Goal: Task Accomplishment & Management: Complete application form

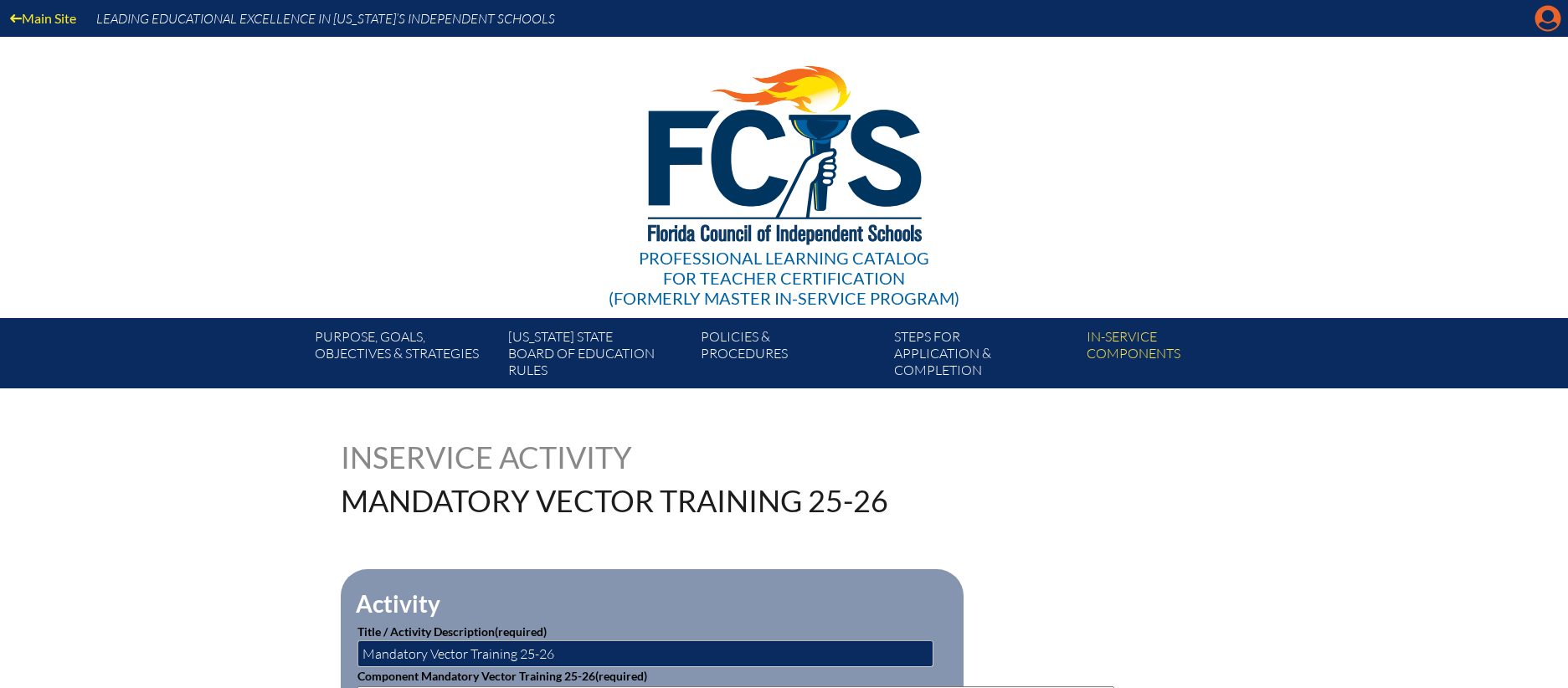
click at [1554, 22] on icon "Manage account" at bounding box center [1548, 18] width 27 height 27
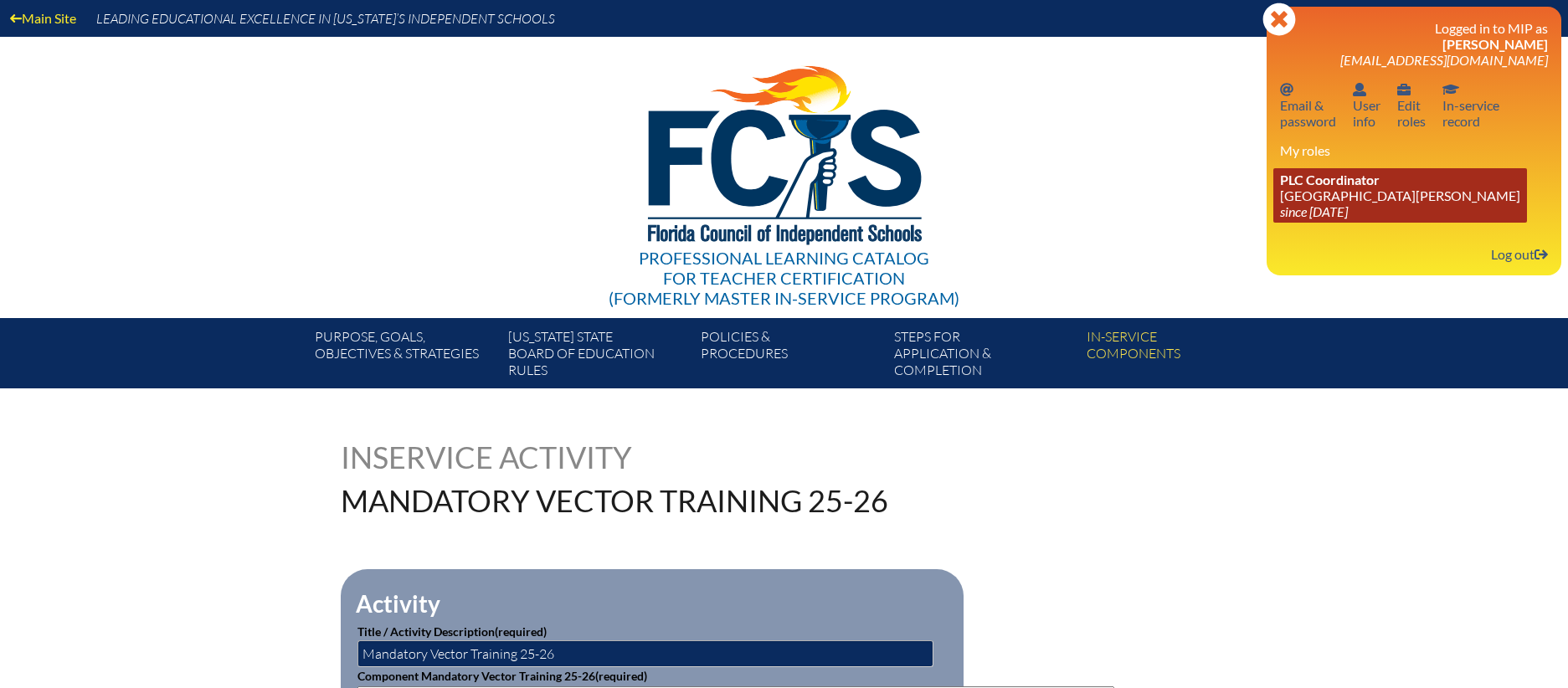
click at [1343, 192] on link "PLC Coordinator St. Johns Country Day School since 2022 Aug 3" at bounding box center [1400, 195] width 254 height 54
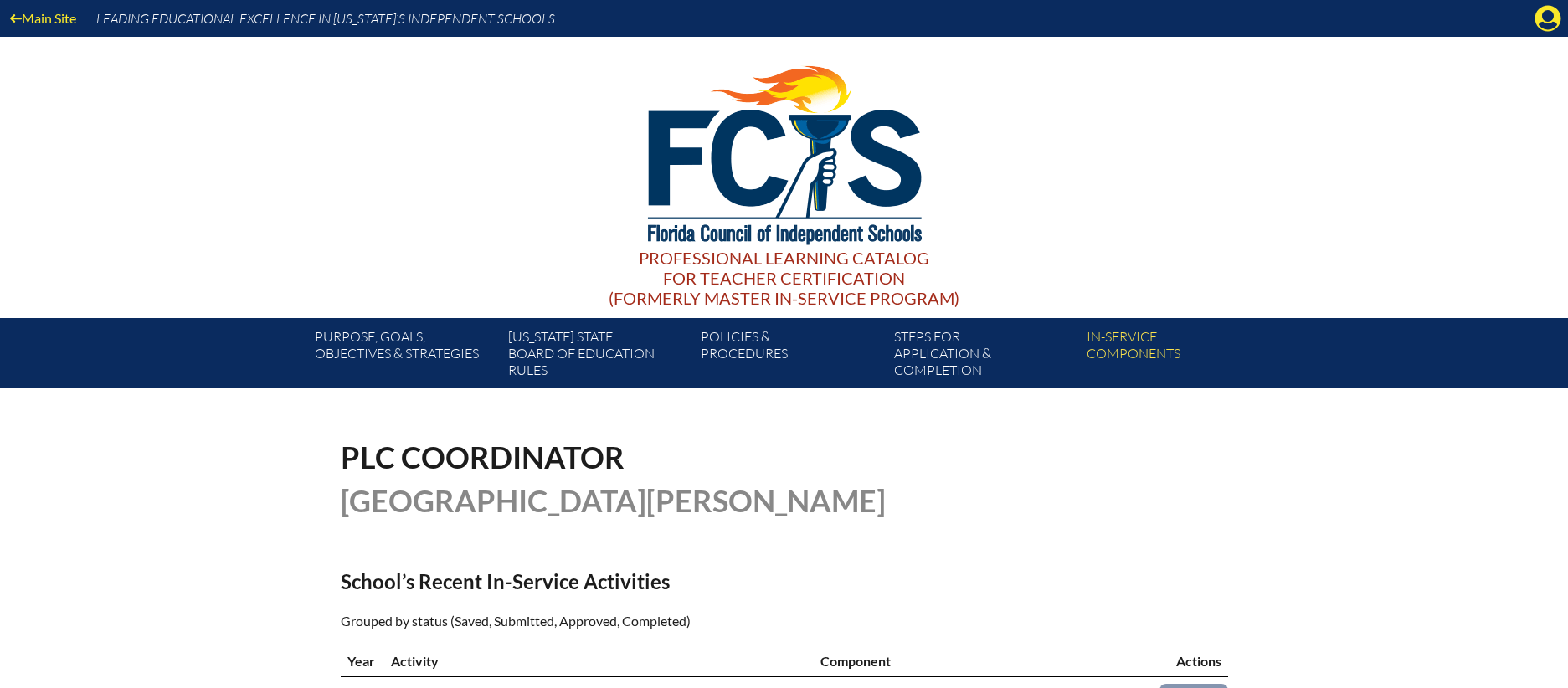
scroll to position [560, 0]
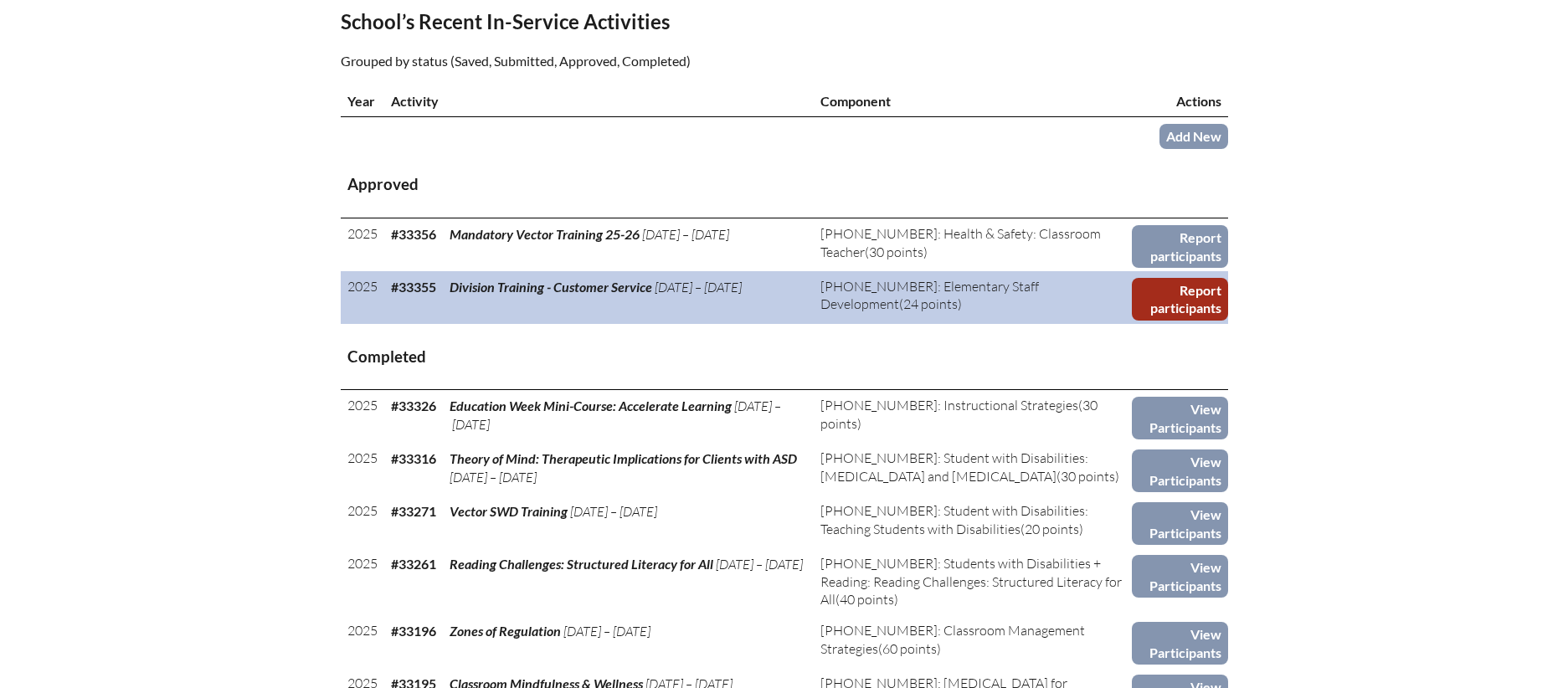
click at [1197, 293] on link "Report participants" at bounding box center [1179, 299] width 96 height 42
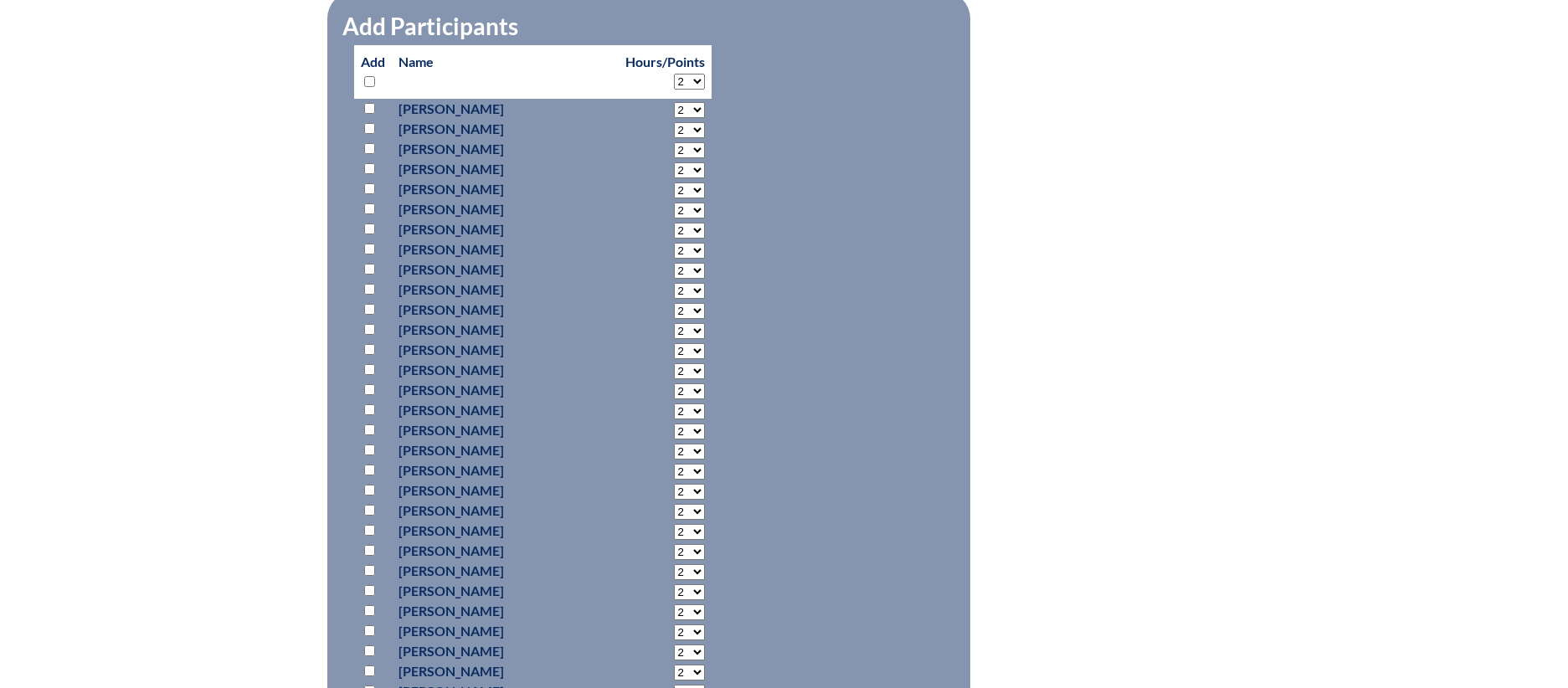
scroll to position [808, 0]
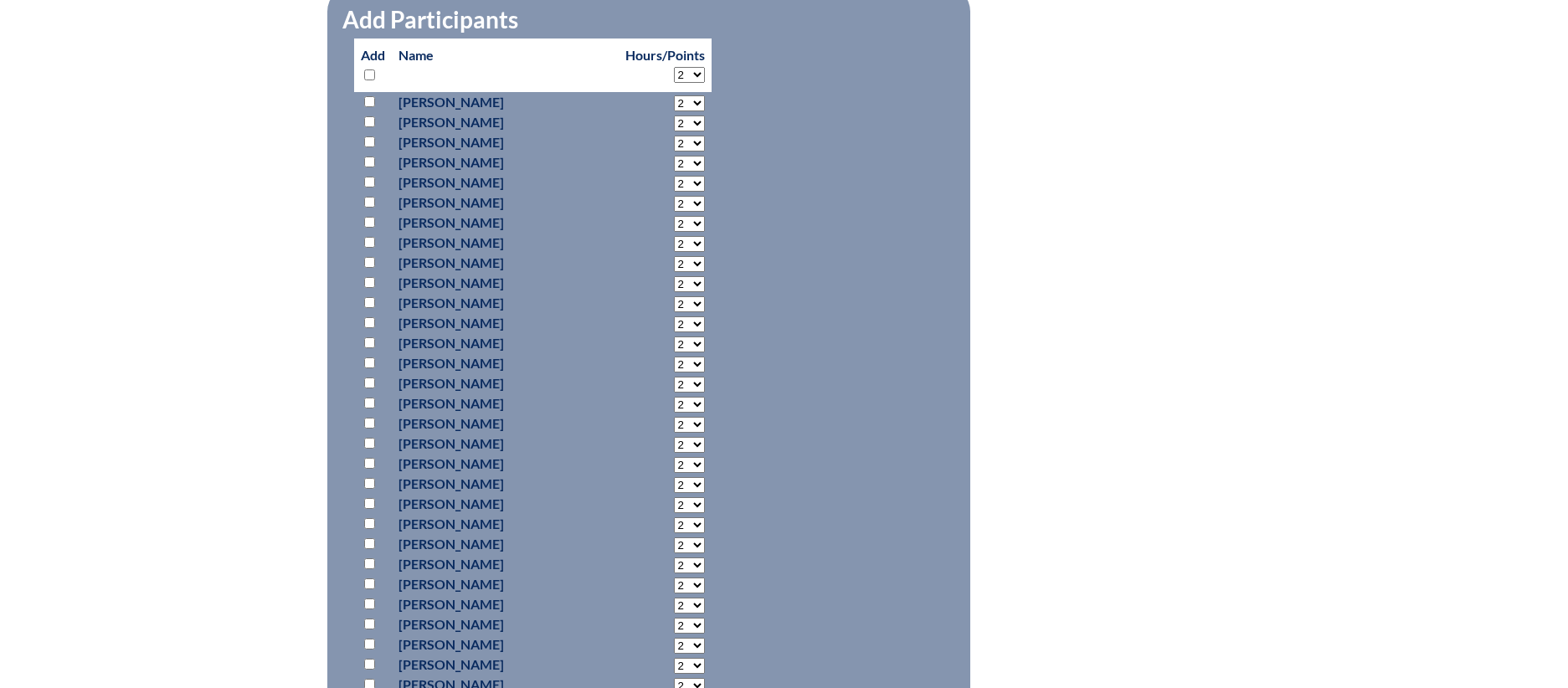
click at [369, 96] on input "checkbox" at bounding box center [369, 101] width 11 height 11
checkbox input "true"
click at [369, 179] on input "checkbox" at bounding box center [369, 181] width 11 height 11
checkbox input "true"
click at [373, 418] on input "checkbox" at bounding box center [369, 423] width 11 height 11
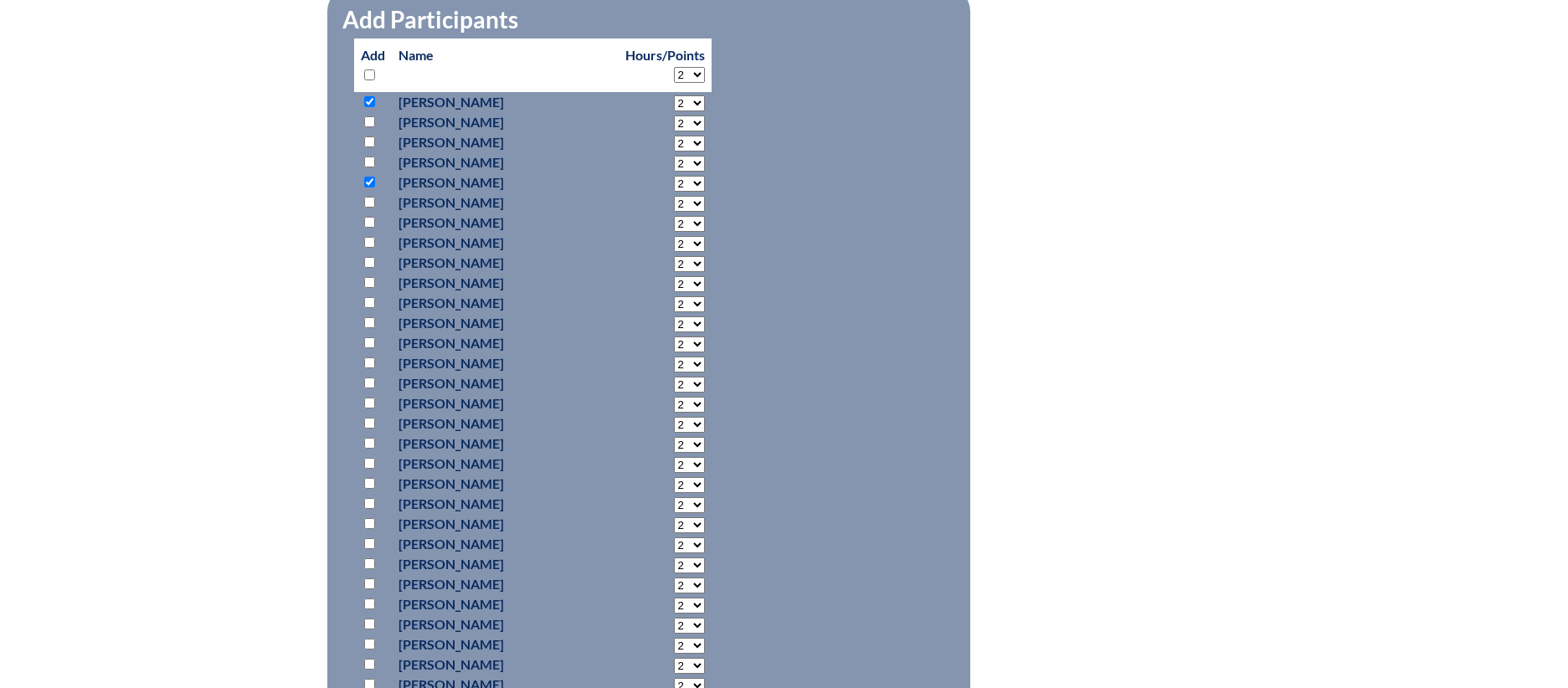
checkbox input "true"
click at [373, 499] on input "checkbox" at bounding box center [369, 503] width 11 height 11
checkbox input "true"
click at [371, 540] on input "checkbox" at bounding box center [369, 542] width 11 height 11
click at [374, 538] on input "checkbox" at bounding box center [369, 542] width 11 height 11
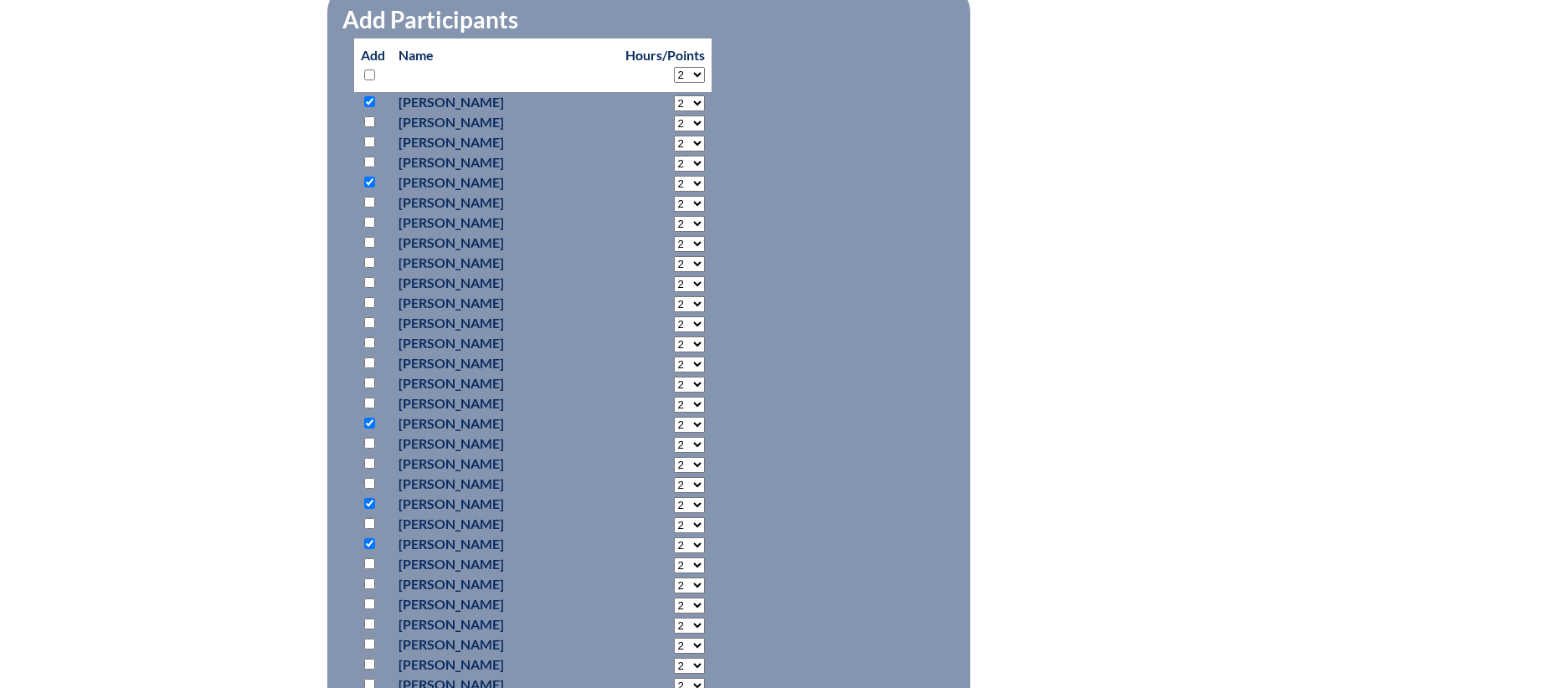
checkbox input "false"
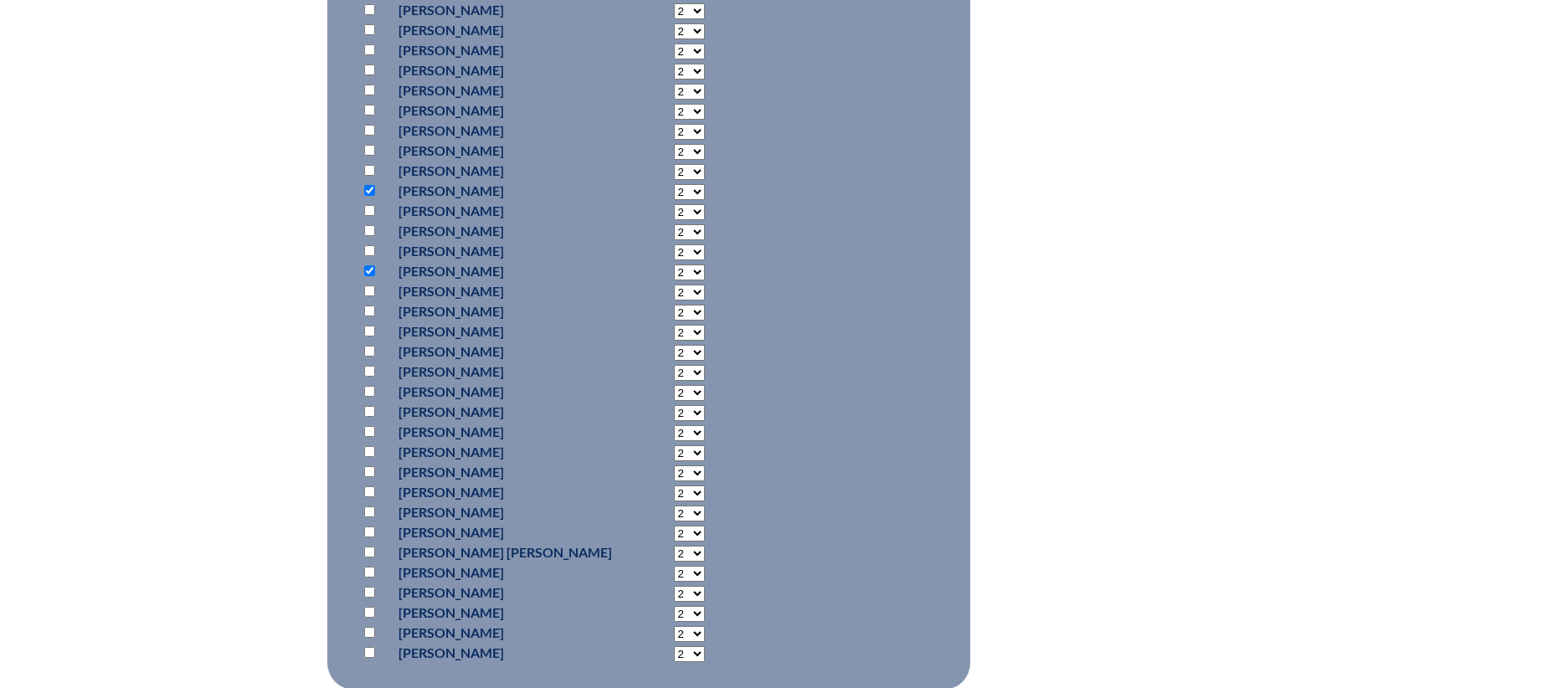
scroll to position [1046, 0]
click at [372, 399] on input "checkbox" at bounding box center [369, 404] width 11 height 11
checkbox input "true"
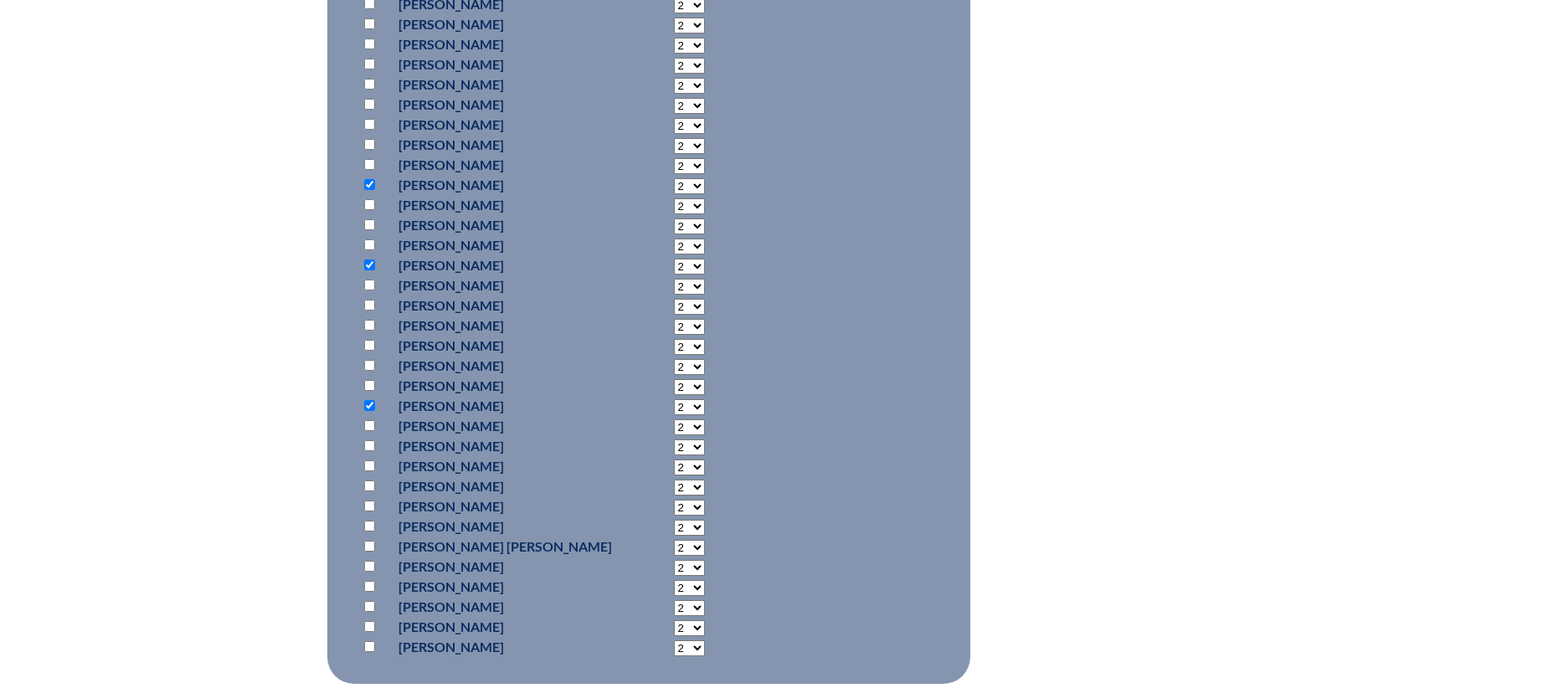
click at [368, 440] on input "checkbox" at bounding box center [369, 445] width 11 height 11
checkbox input "true"
click at [372, 524] on input "checkbox" at bounding box center [369, 525] width 11 height 11
checkbox input "true"
click at [373, 583] on input "checkbox" at bounding box center [369, 586] width 11 height 11
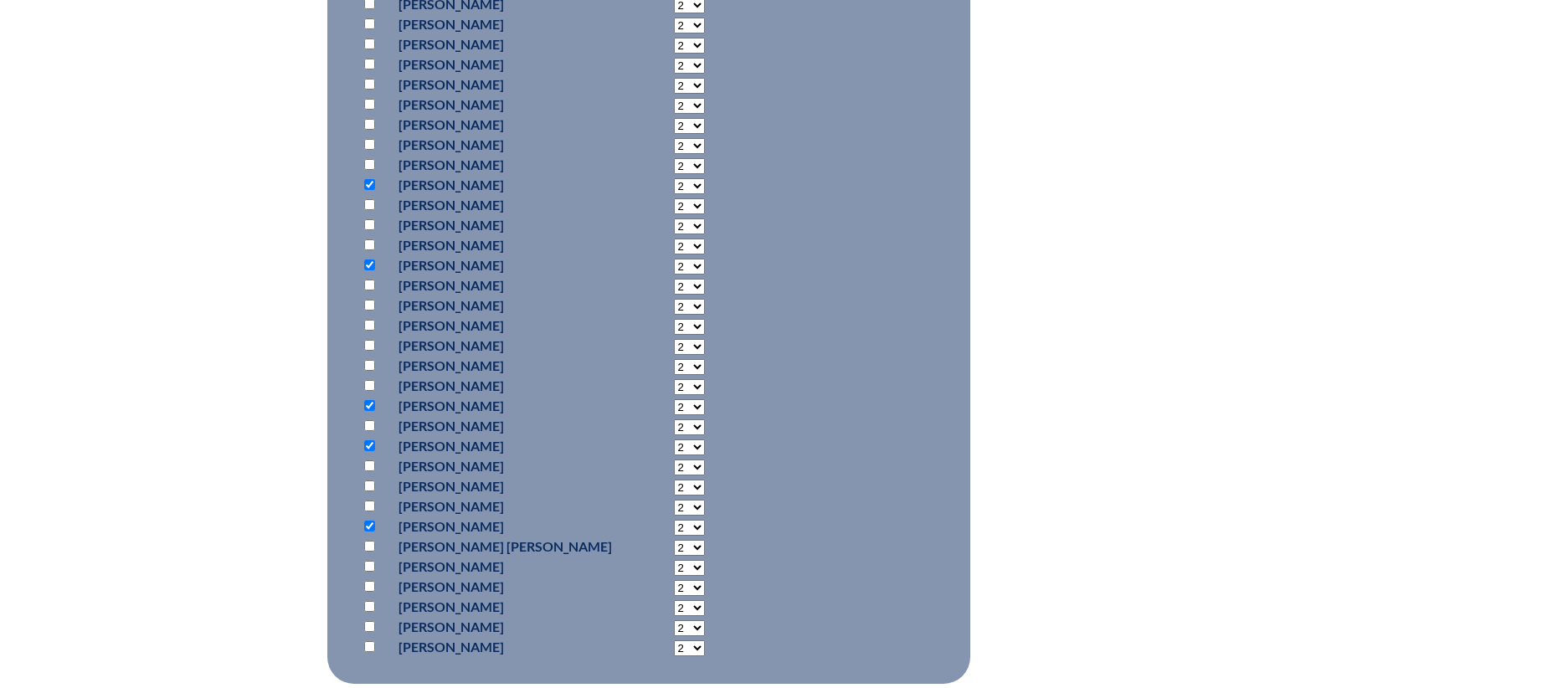
checkbox input "true"
click at [372, 604] on input "checkbox" at bounding box center [369, 605] width 11 height 11
checkbox input "true"
click at [372, 622] on input "checkbox" at bounding box center [369, 625] width 11 height 11
checkbox input "true"
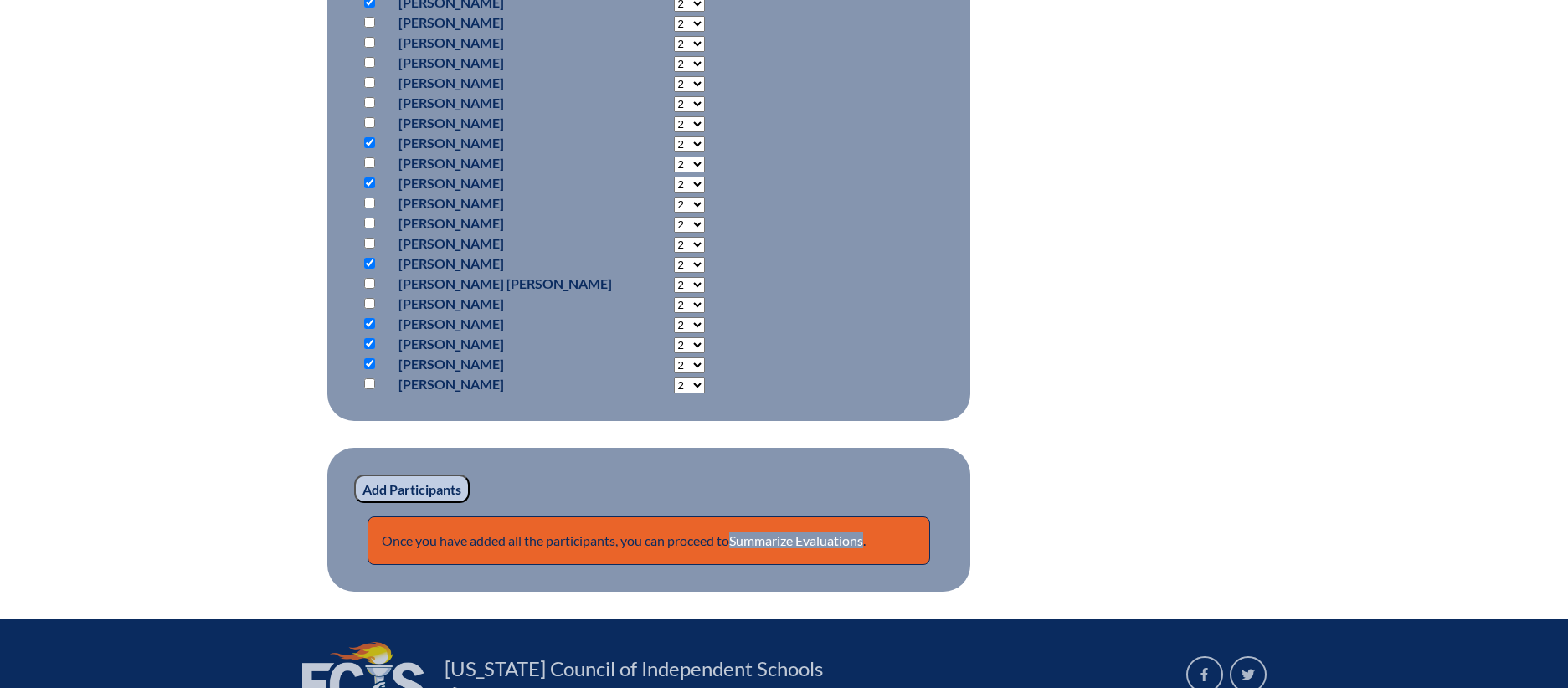
scroll to position [1320, 0]
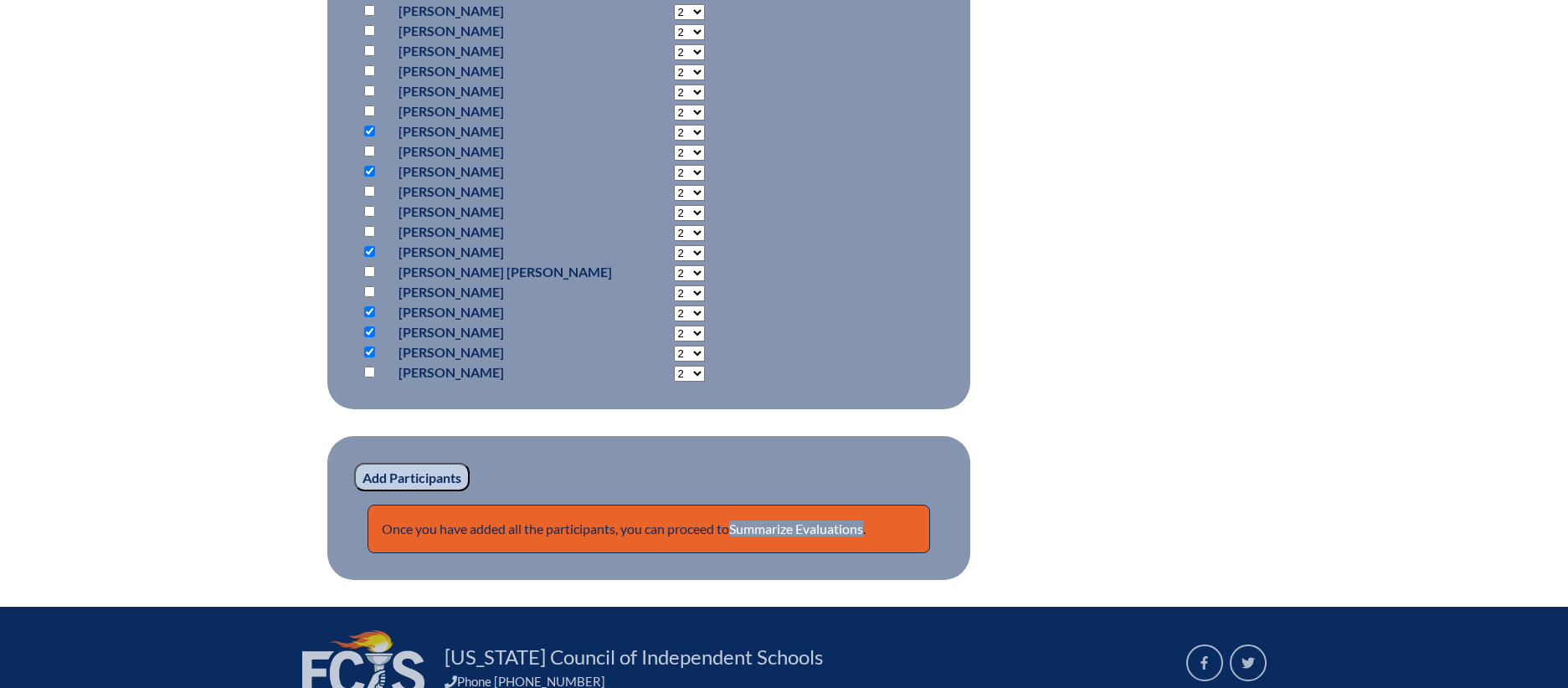
click at [412, 474] on input "Add Participants" at bounding box center [412, 476] width 116 height 28
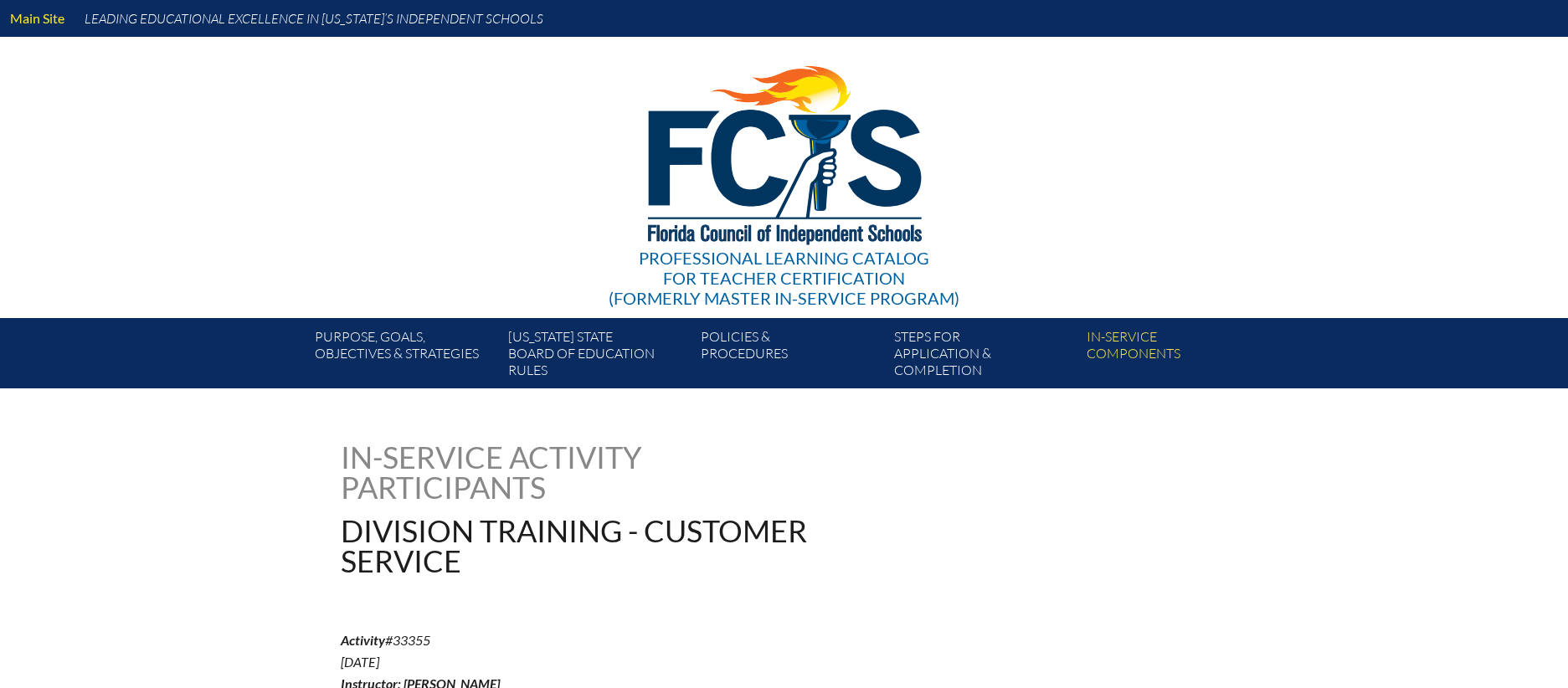
scroll to position [1652, 0]
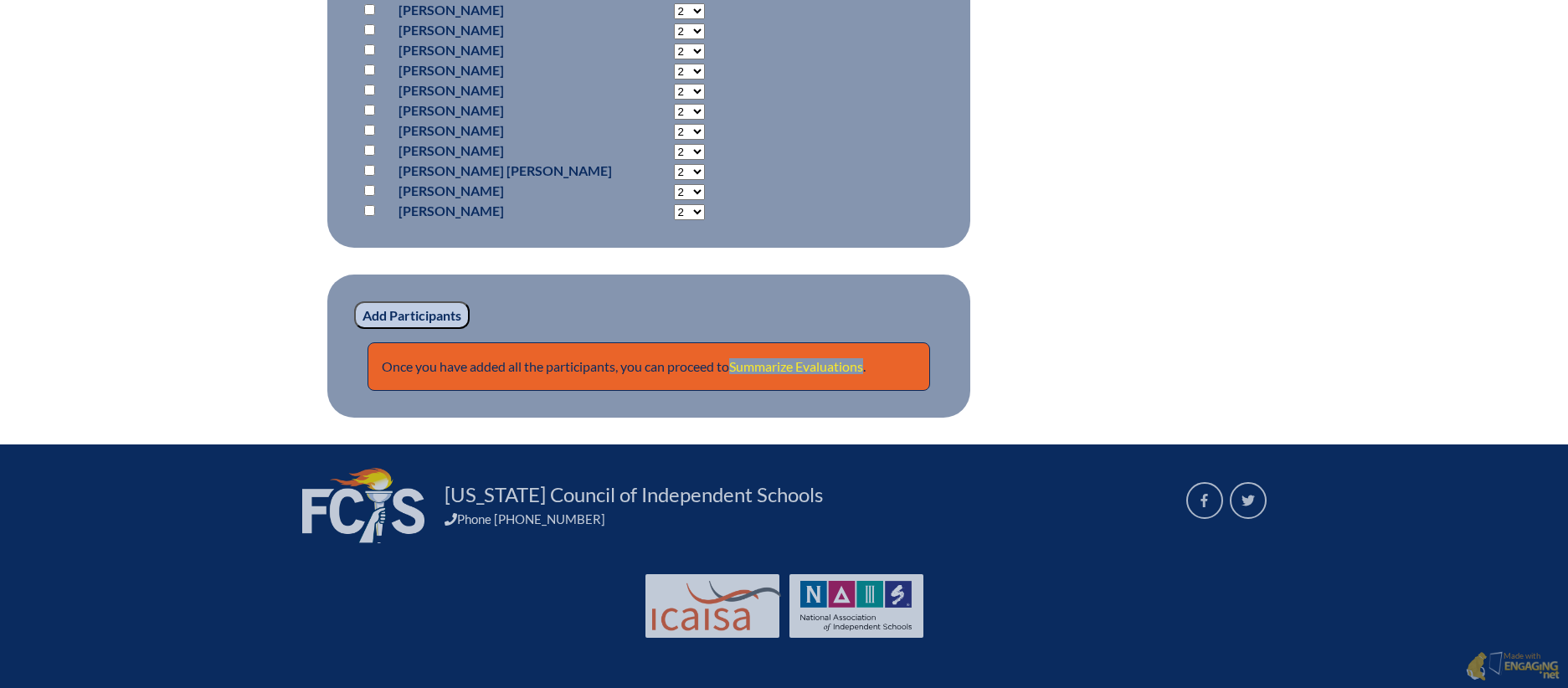
click at [817, 365] on link "Summarize Evaluations" at bounding box center [796, 366] width 134 height 15
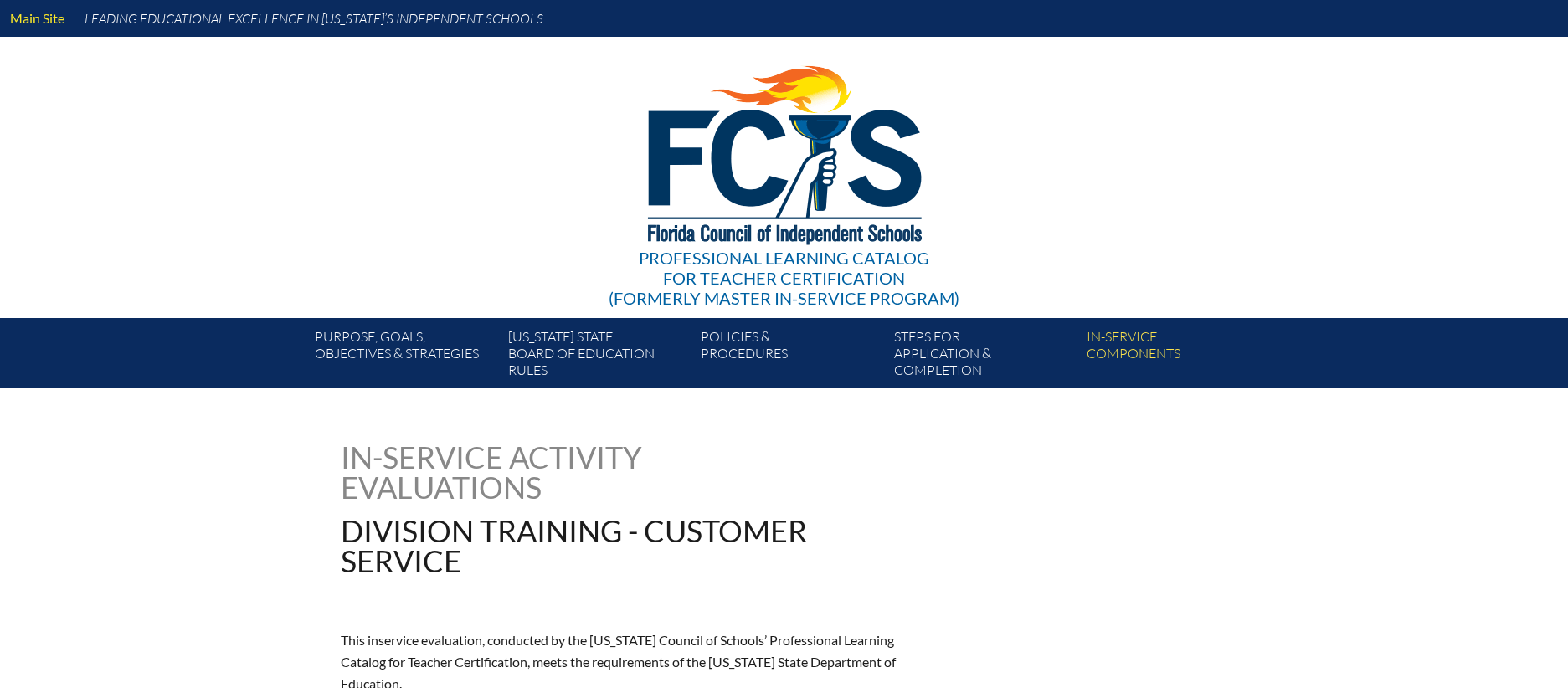
type input "0"
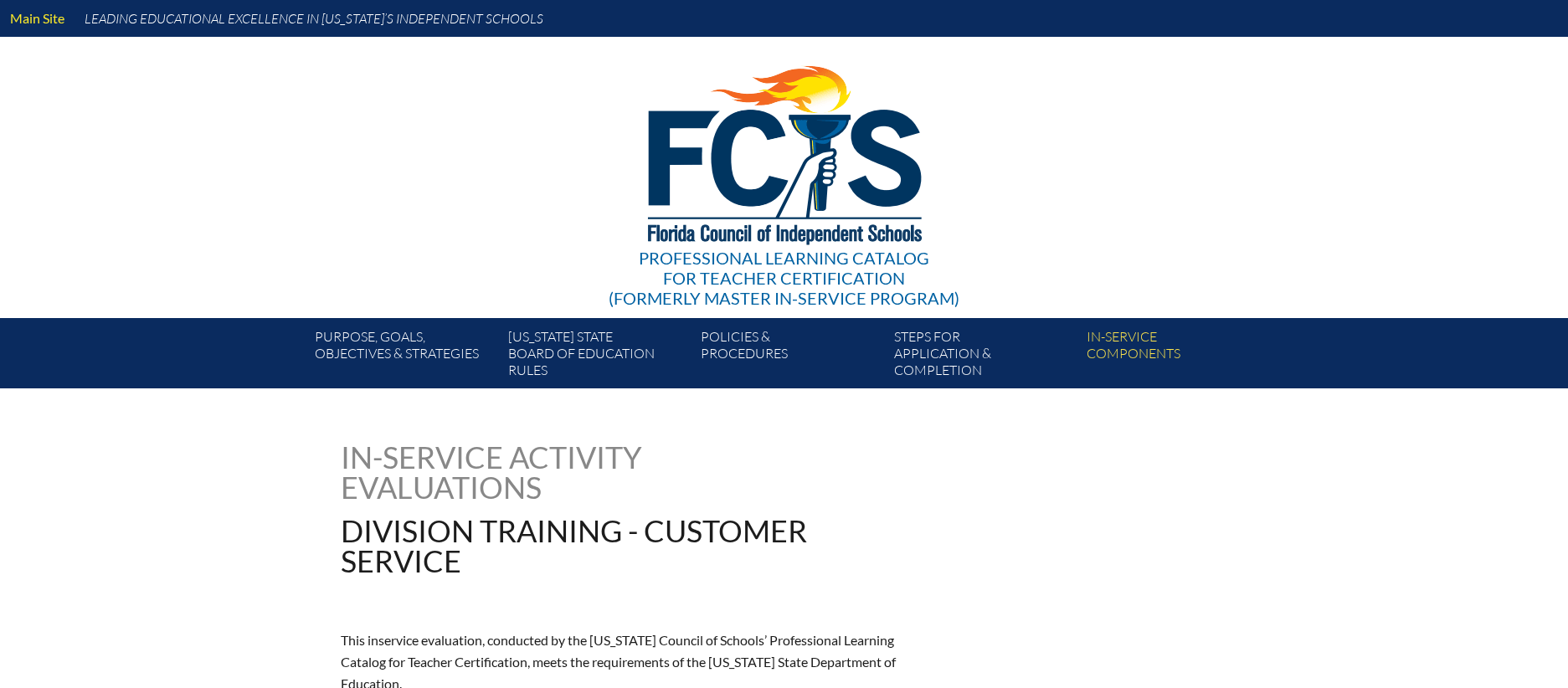
type input "0"
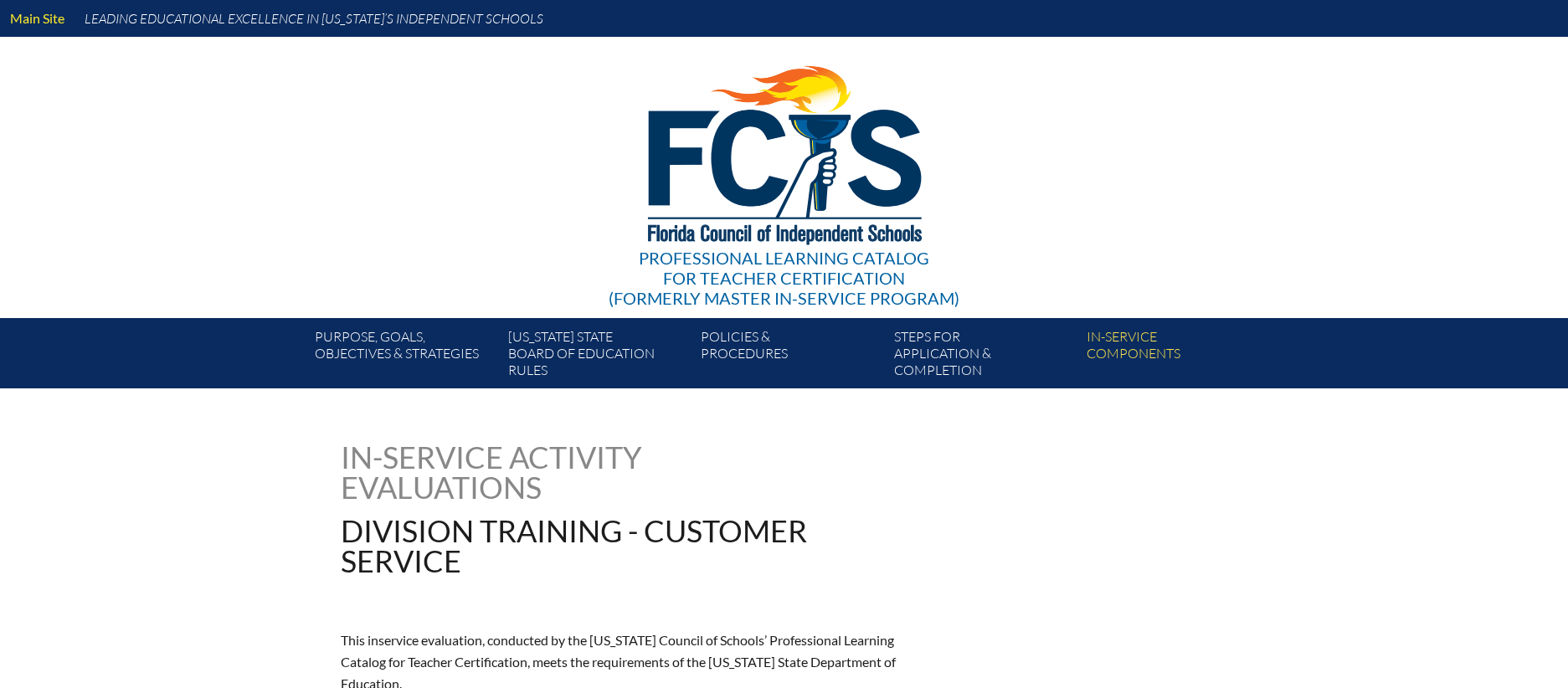
type input "0"
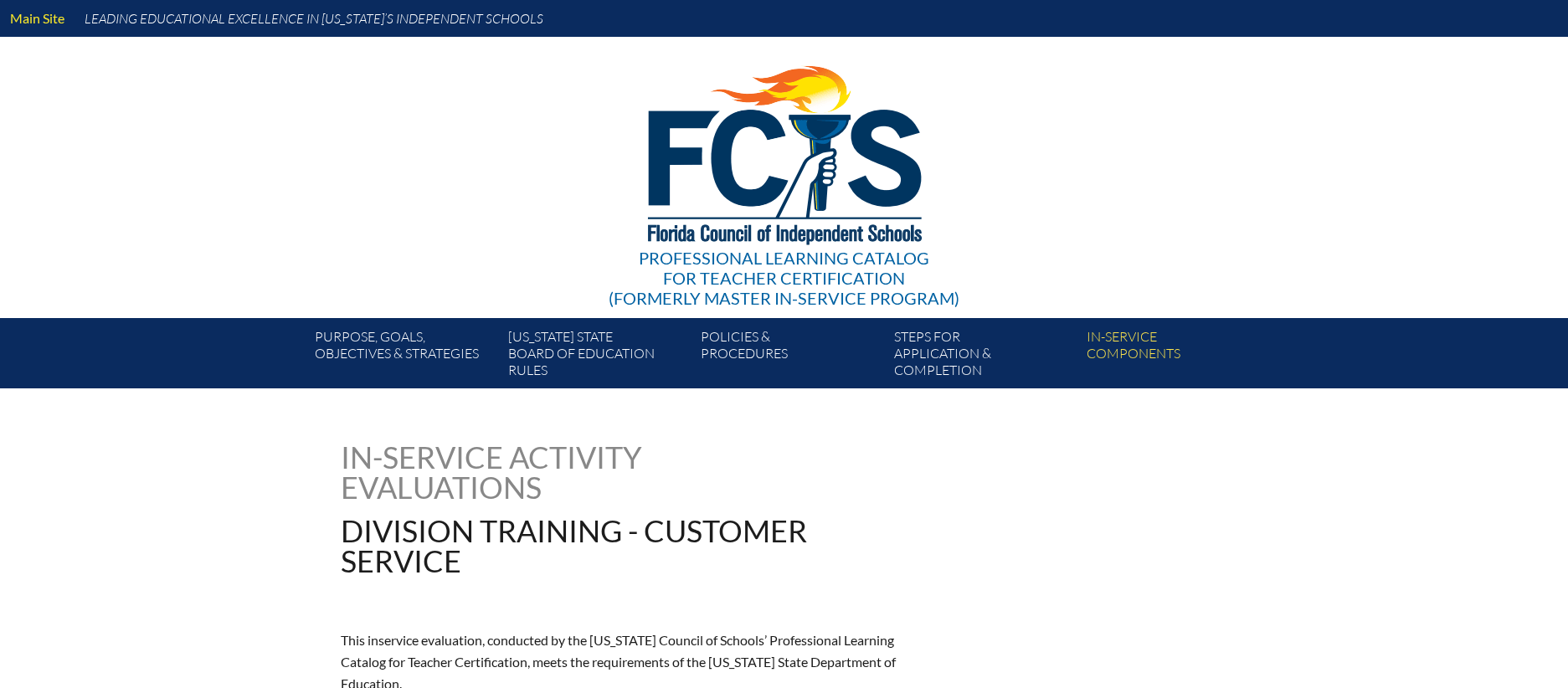
type input "0"
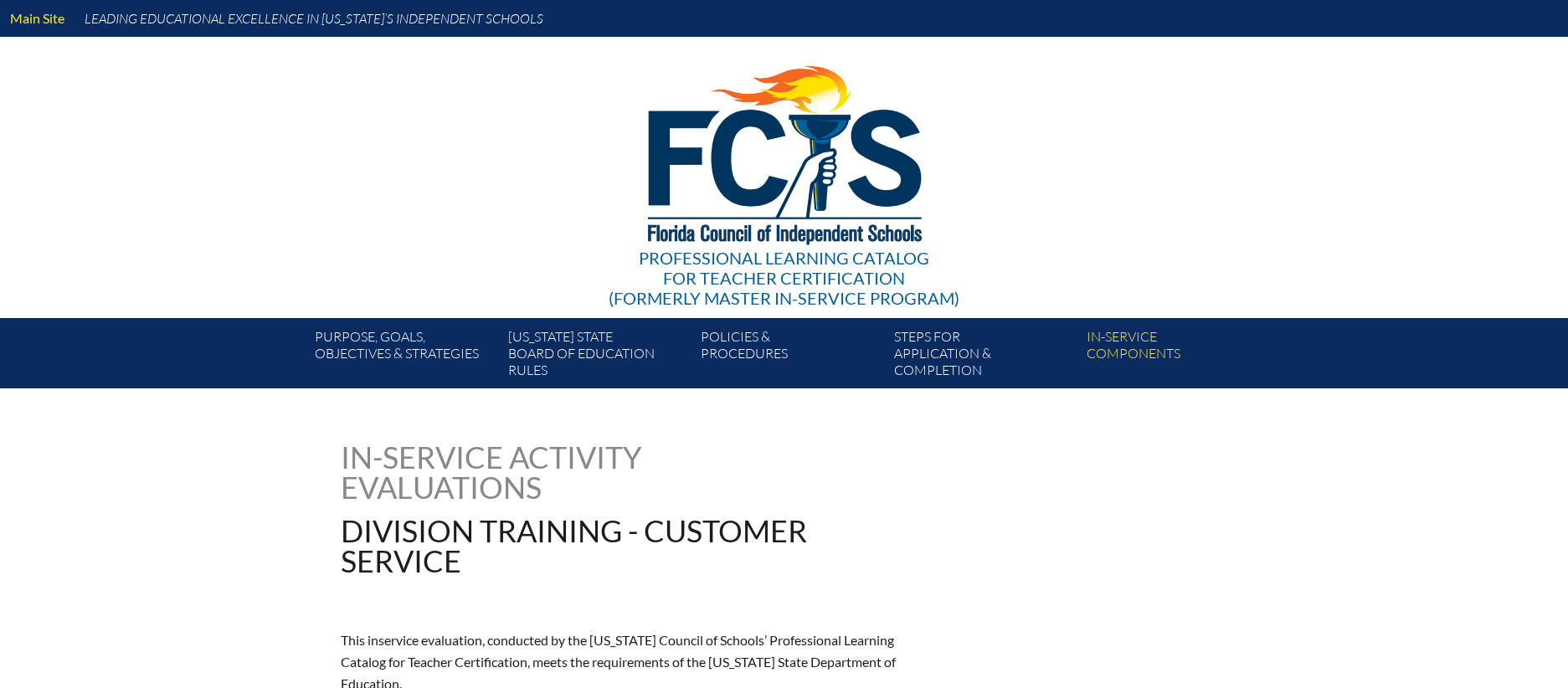
type input "0"
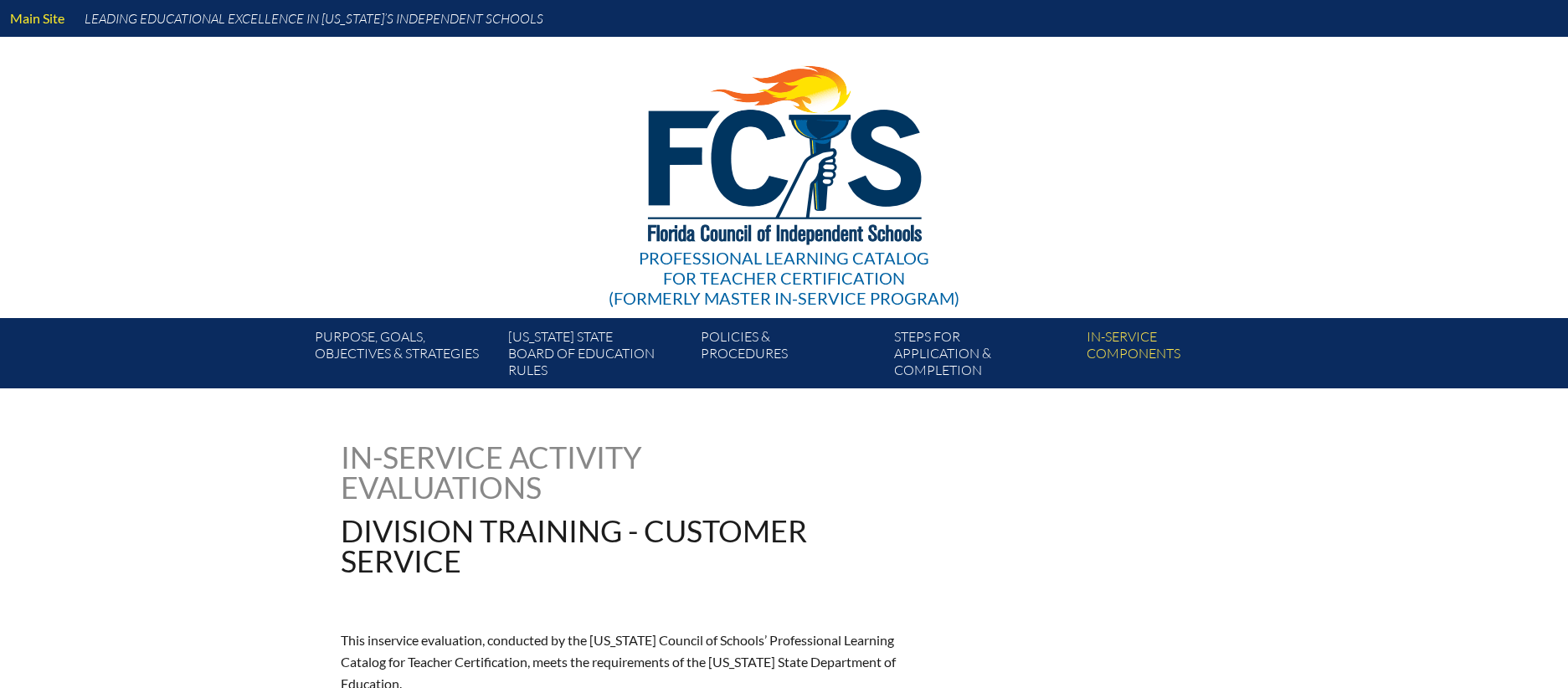
type input "0"
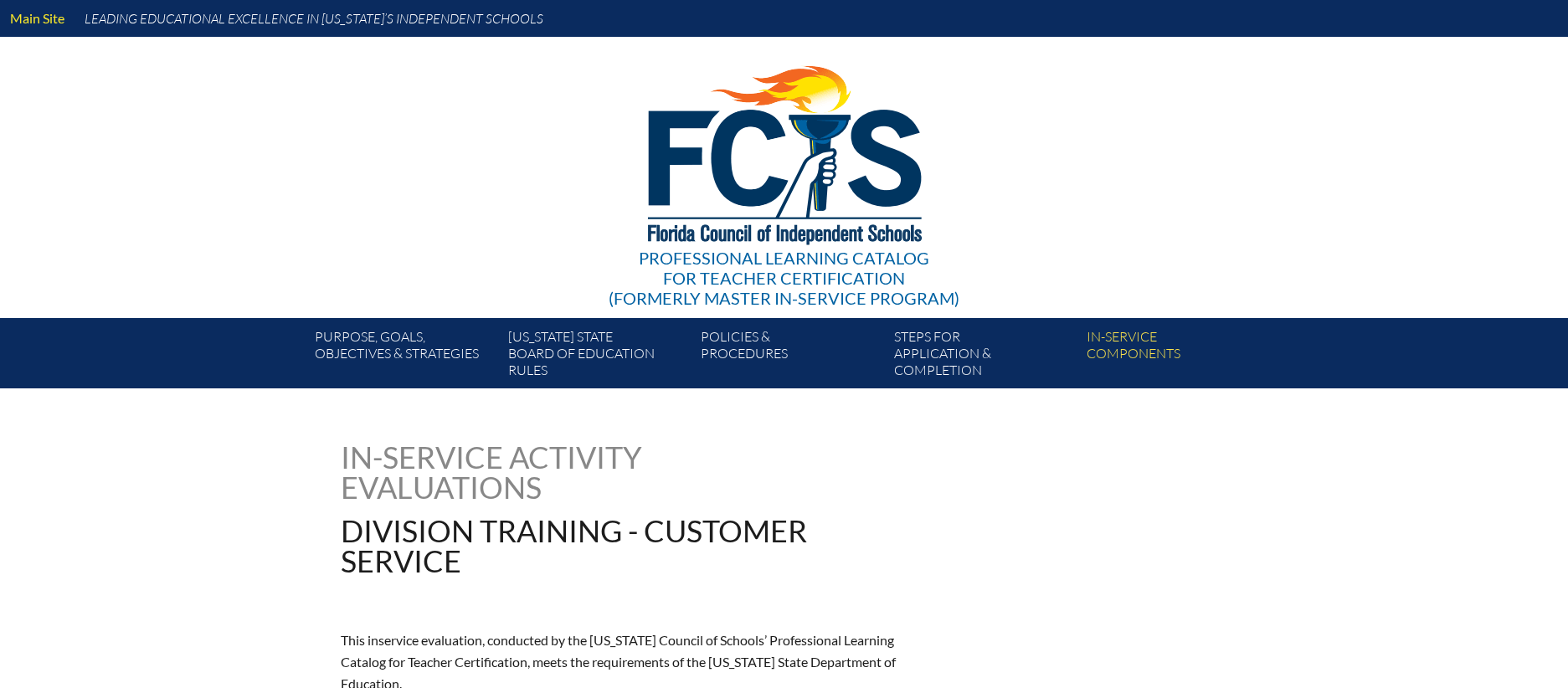
type input "0"
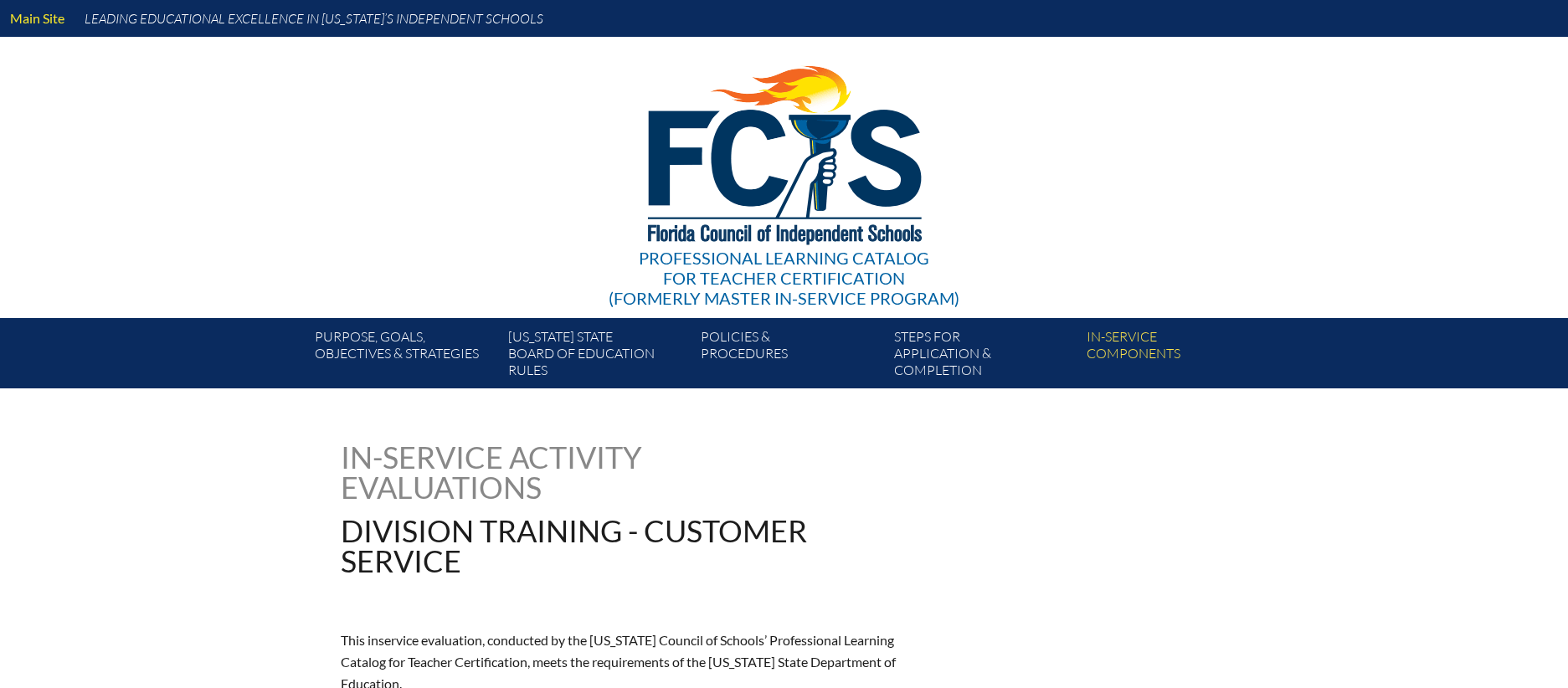
type input "0"
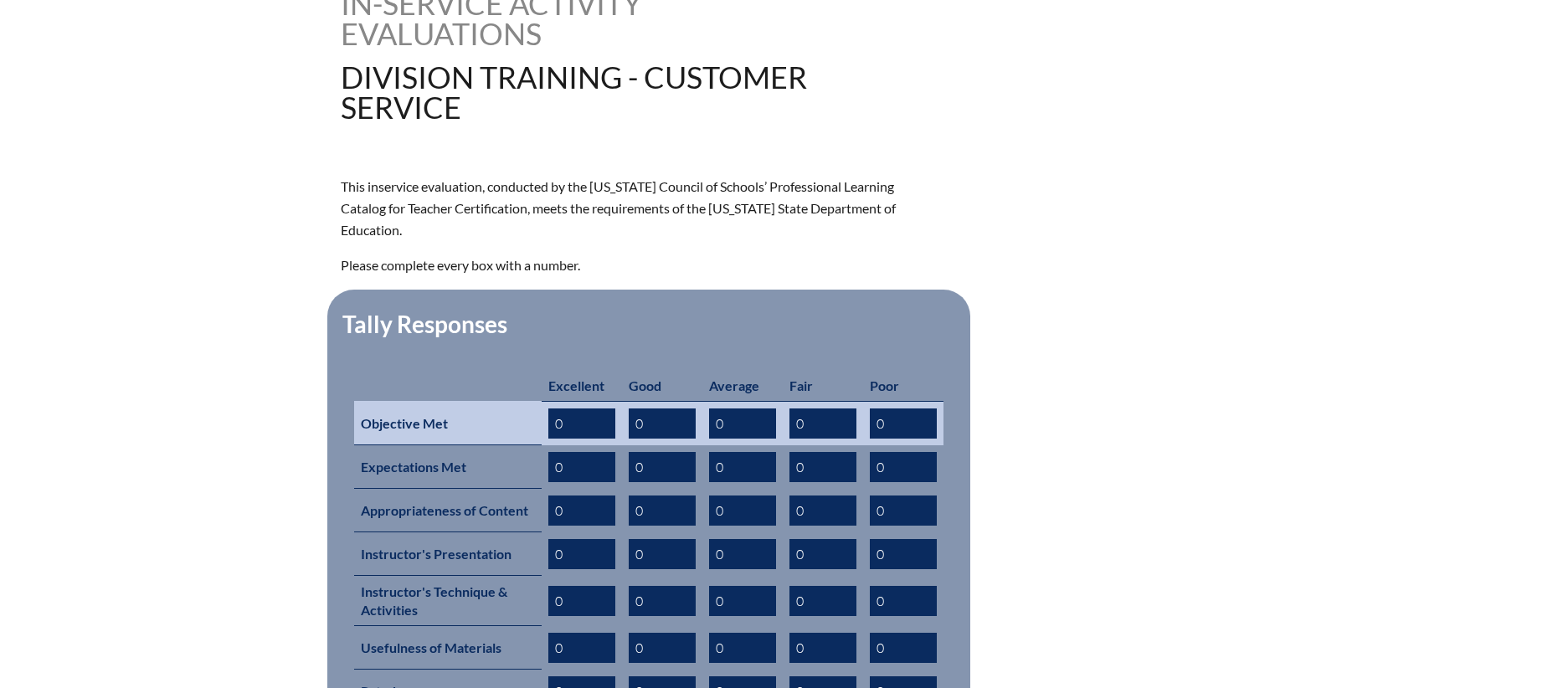
scroll to position [462, 0]
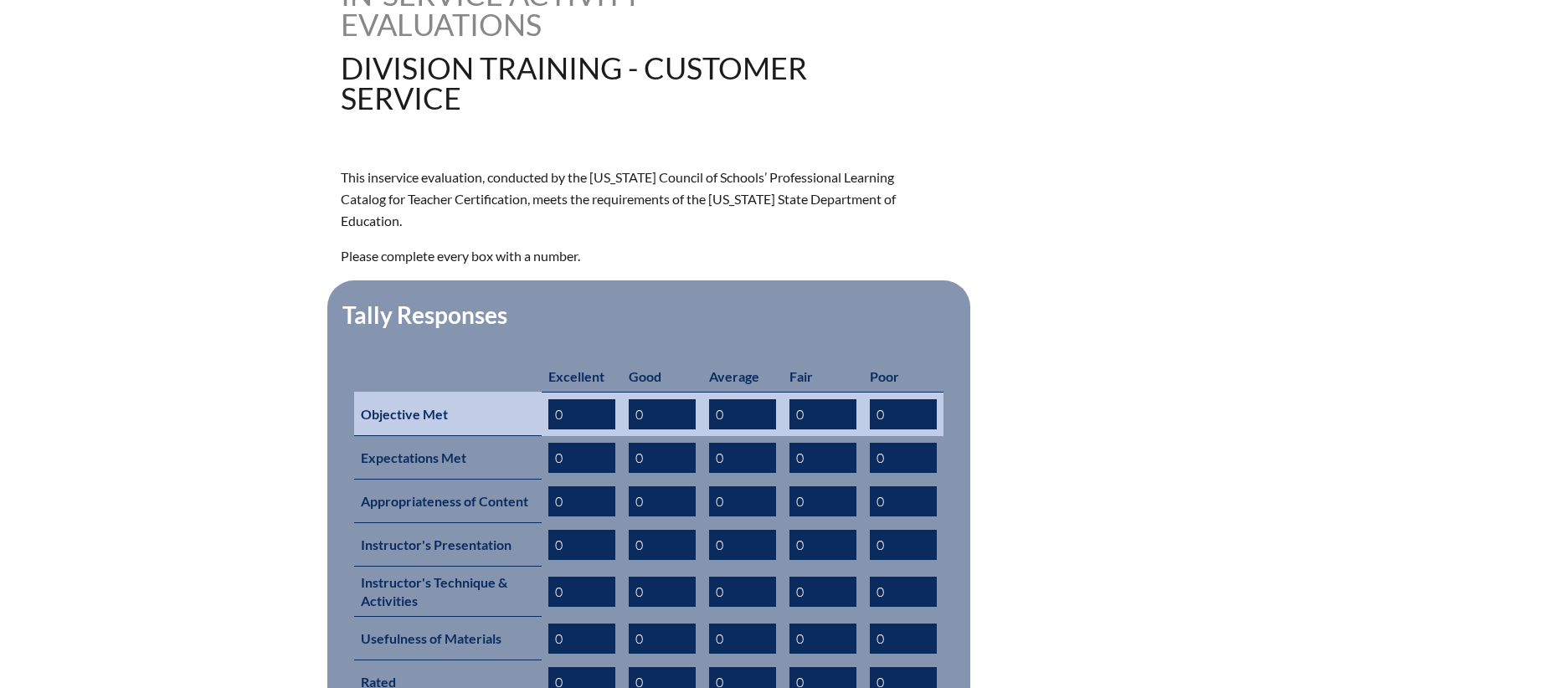
click at [602, 399] on input "0" at bounding box center [581, 414] width 67 height 30
click at [583, 399] on input "0" at bounding box center [581, 414] width 67 height 30
type input "8"
click at [649, 399] on input "0" at bounding box center [661, 414] width 67 height 30
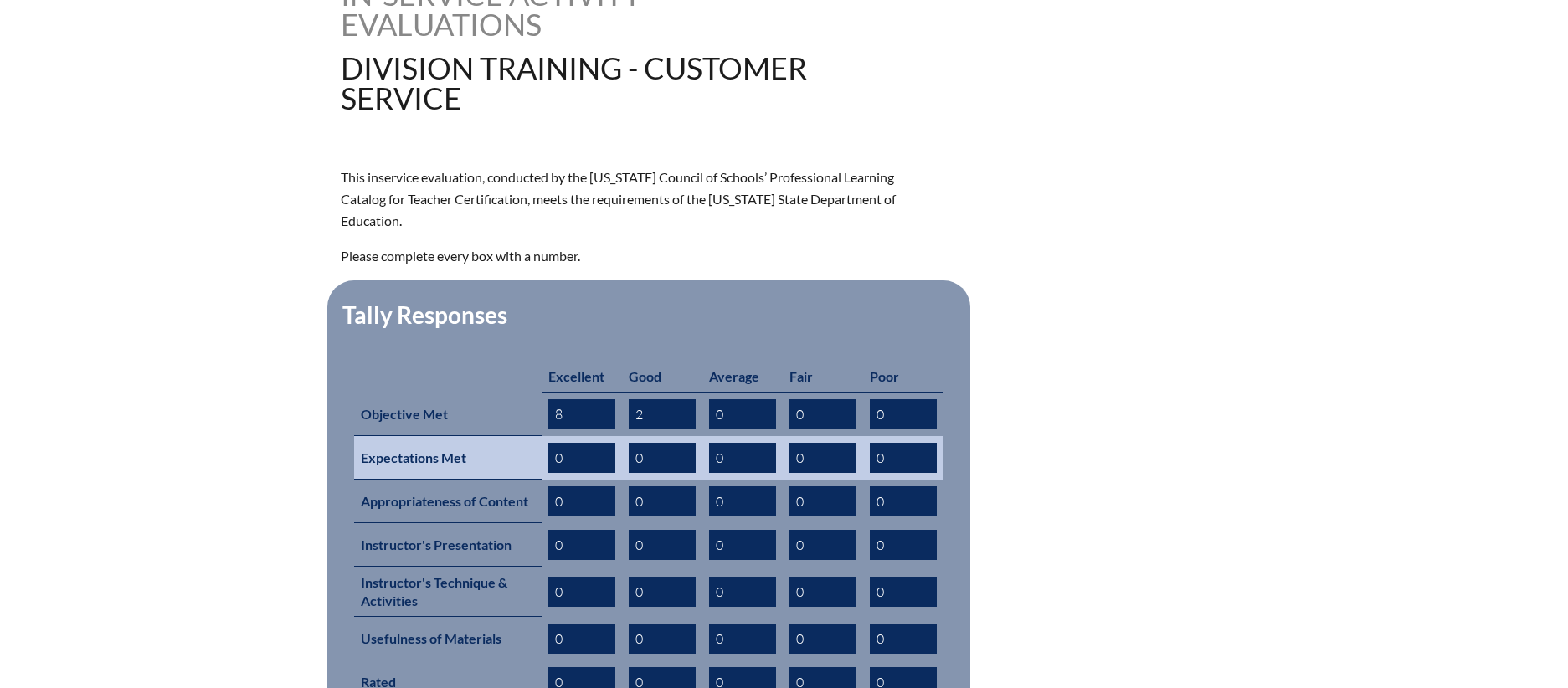
type input "2"
click at [564, 443] on input "0" at bounding box center [581, 457] width 67 height 30
type input "8"
click at [656, 443] on input "0" at bounding box center [661, 457] width 67 height 30
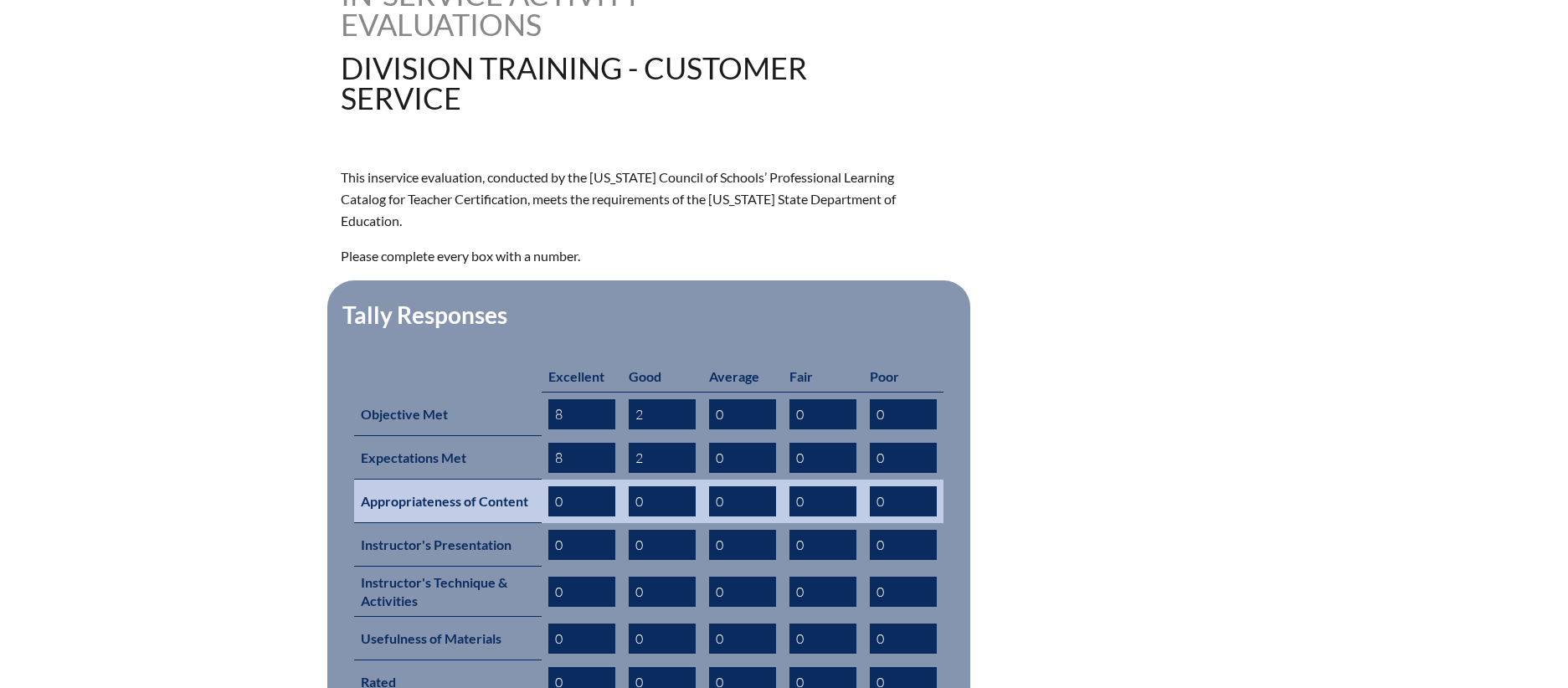
type input "2"
click at [565, 486] on input "0" at bounding box center [581, 501] width 67 height 30
type input "8"
click at [651, 486] on input "0" at bounding box center [661, 501] width 67 height 30
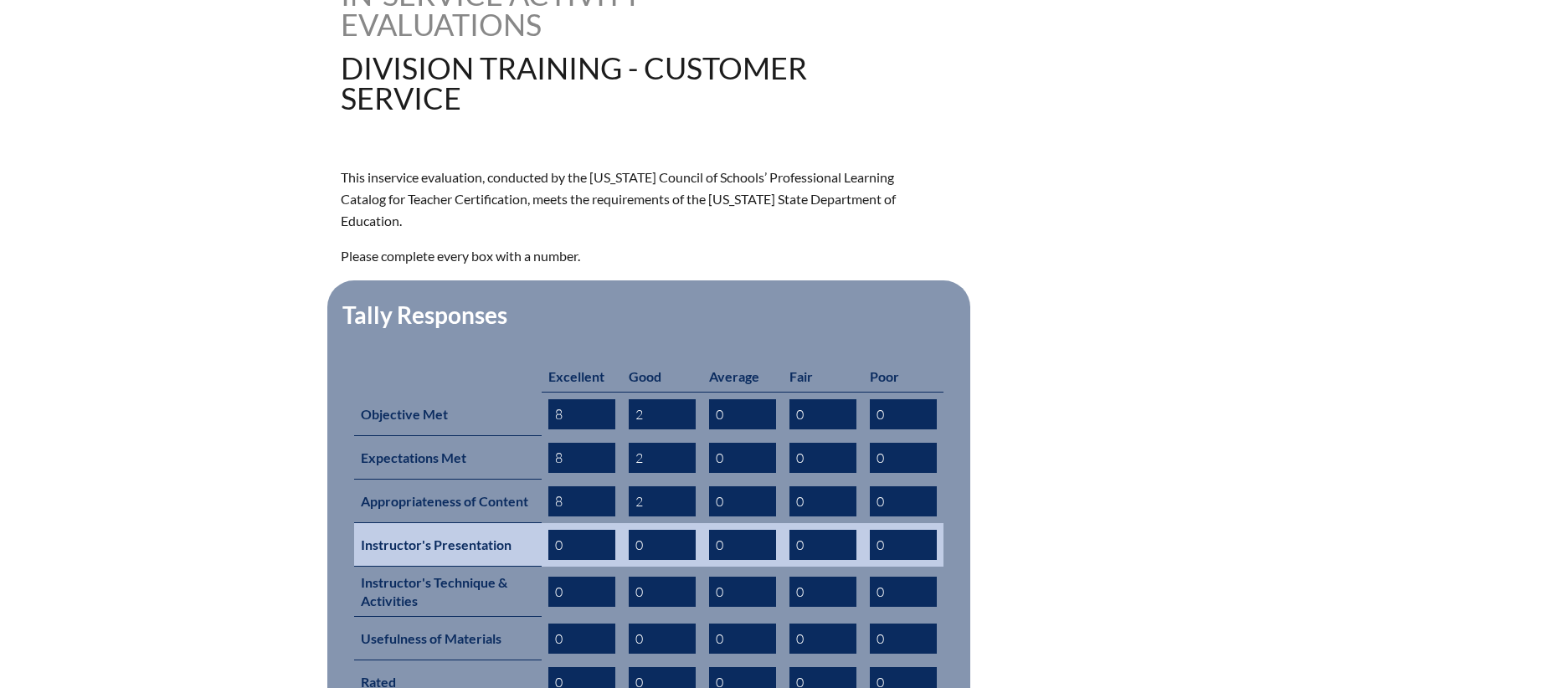
type input "2"
click at [580, 530] on input "0" at bounding box center [581, 544] width 67 height 30
type input "7"
click at [655, 530] on input "0" at bounding box center [661, 544] width 67 height 30
click at [576, 530] on input "7" at bounding box center [581, 544] width 67 height 30
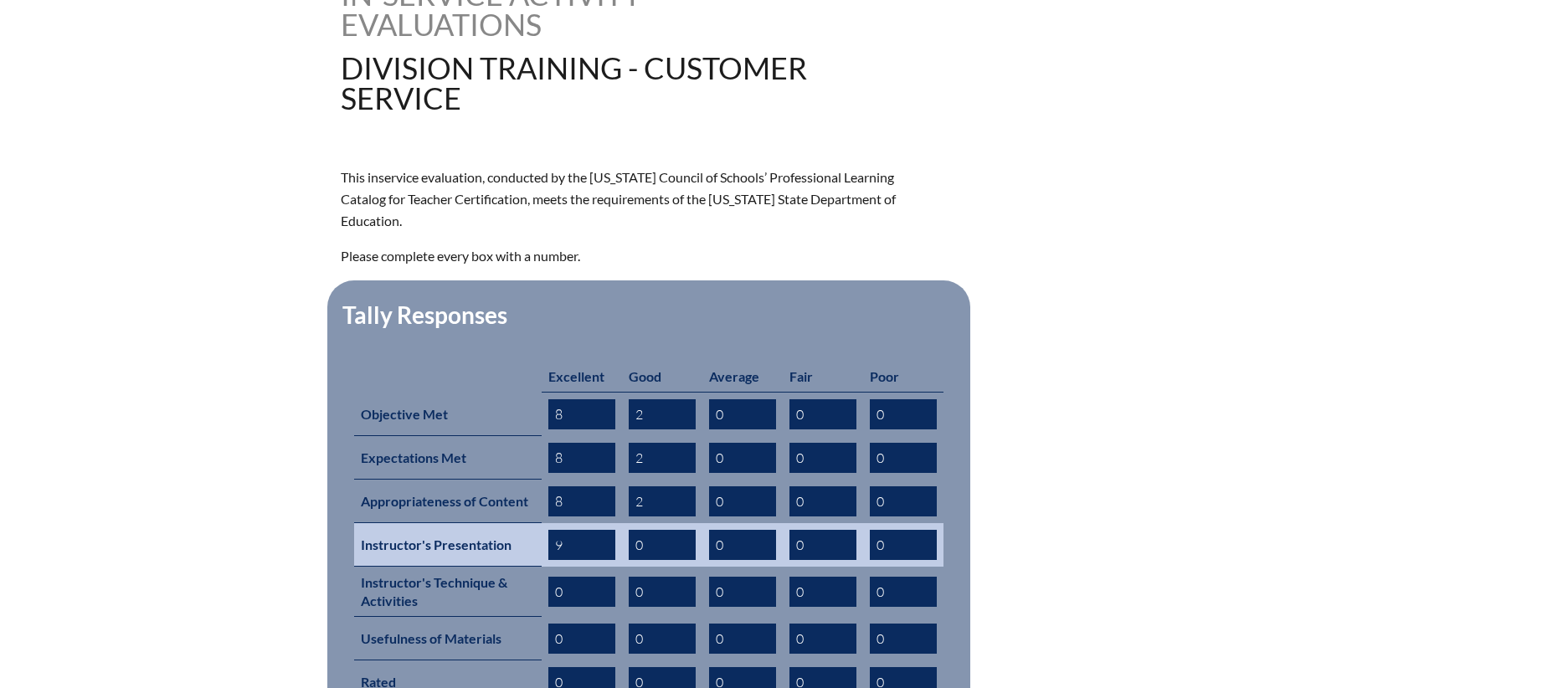
type input "9"
click at [648, 530] on input "0" at bounding box center [661, 544] width 67 height 30
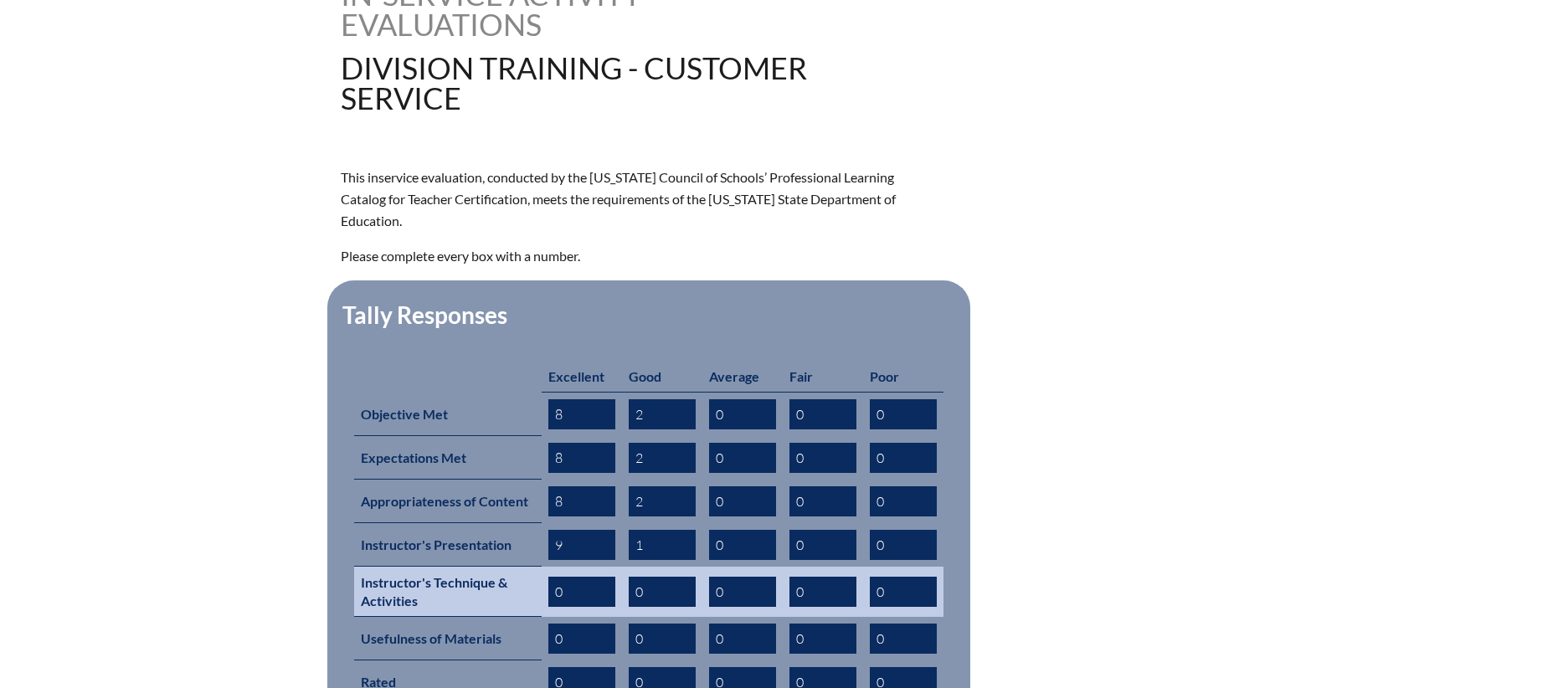
type input "1"
click at [573, 576] on input "0" at bounding box center [581, 591] width 67 height 30
type input "9"
click at [658, 576] on input "0" at bounding box center [661, 591] width 67 height 30
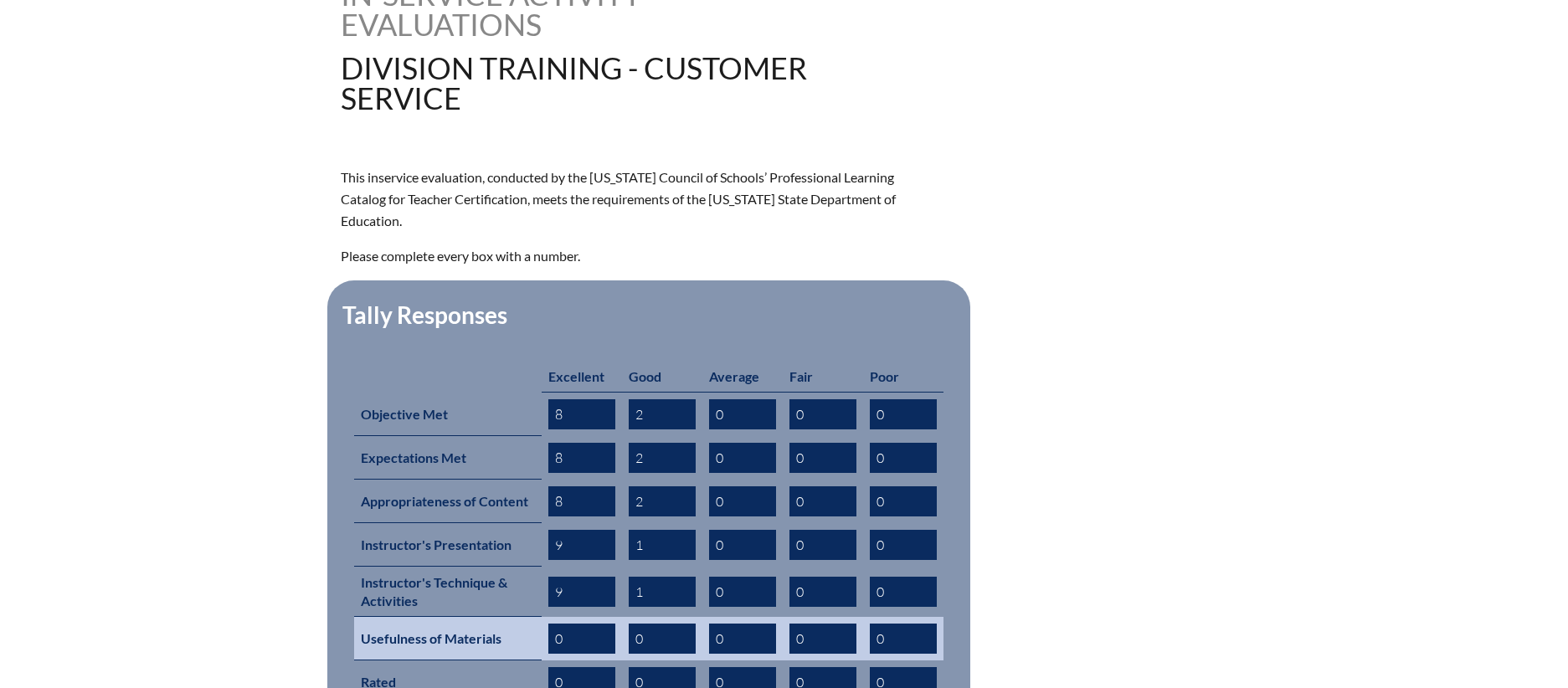
type input "1"
click at [581, 623] on input "0" at bounding box center [581, 638] width 67 height 30
type input "8"
click at [654, 623] on input "0" at bounding box center [661, 638] width 67 height 30
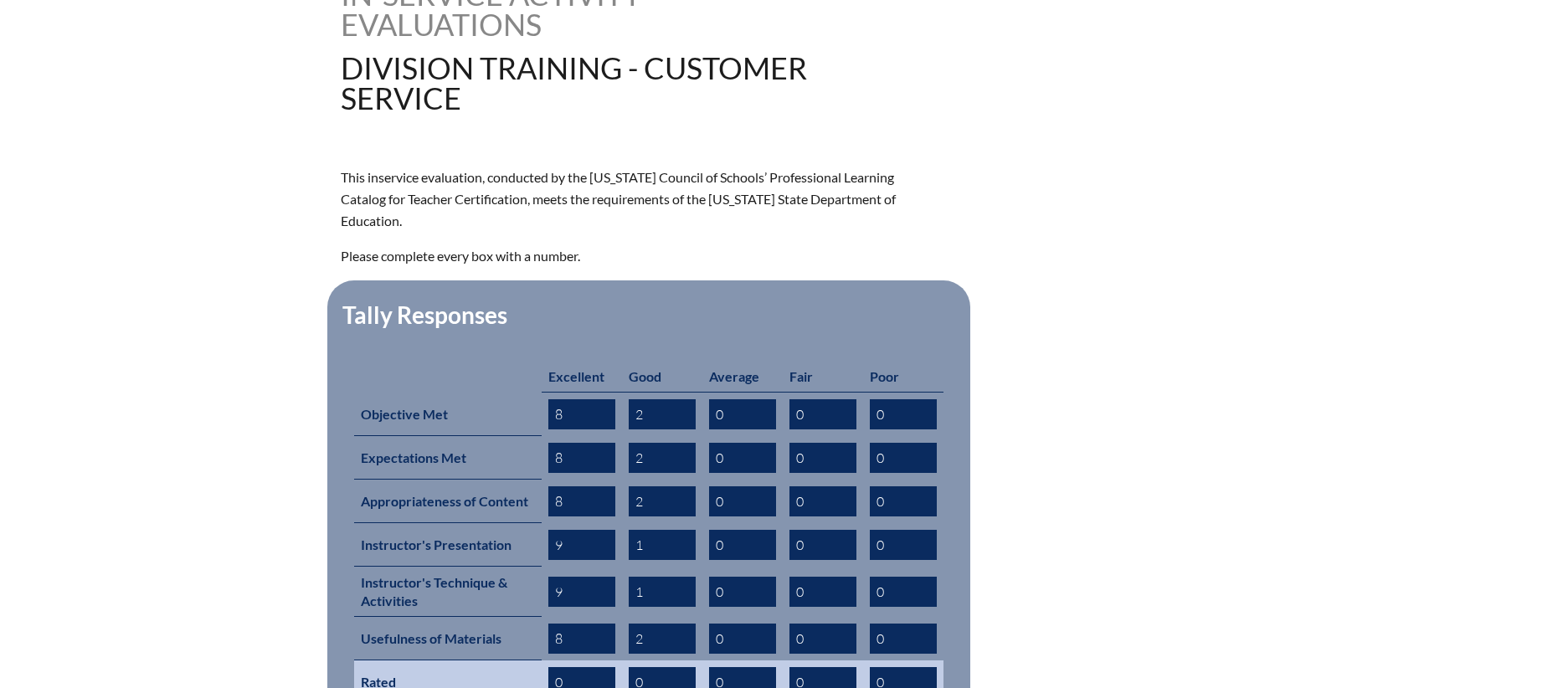
type input "2"
click at [600, 667] on input "0" at bounding box center [581, 681] width 67 height 30
type input "8"
click at [653, 667] on input "0" at bounding box center [661, 681] width 67 height 30
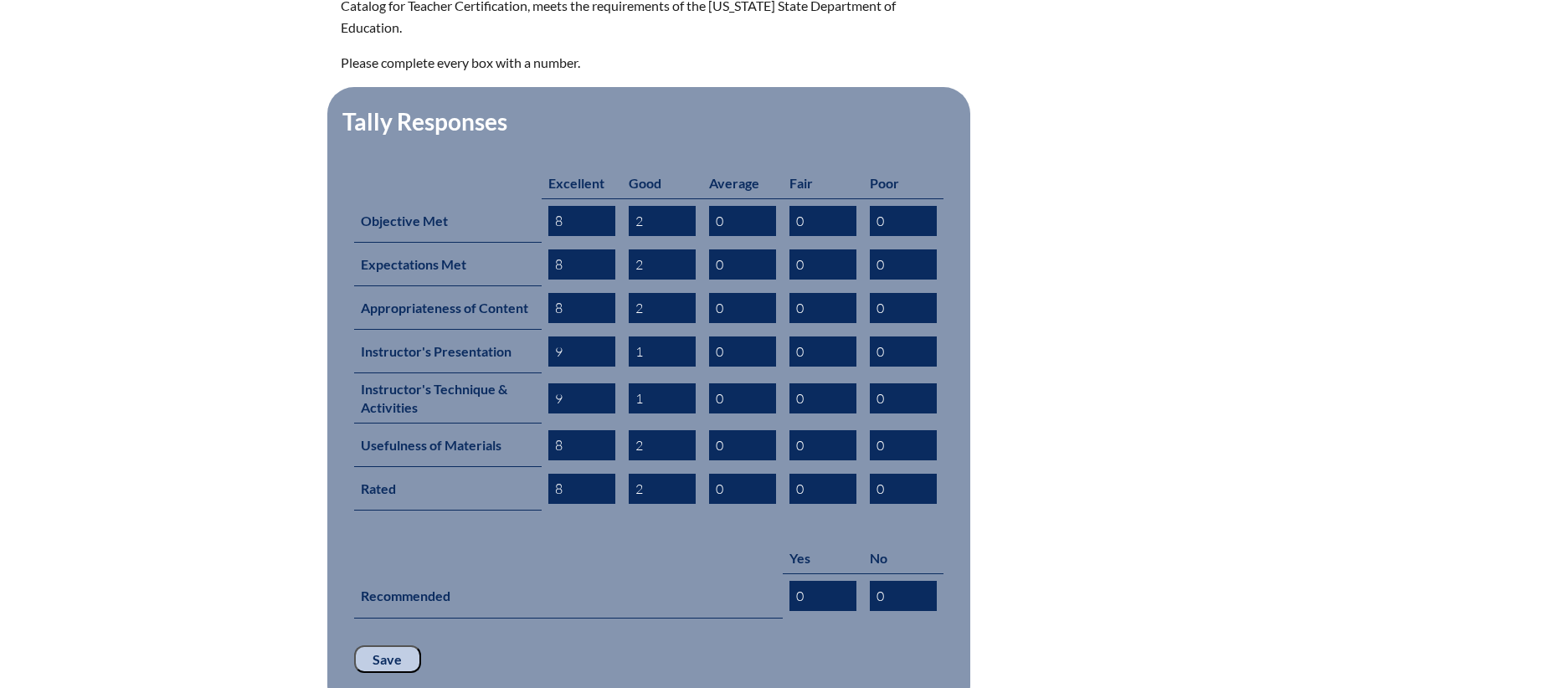
scroll to position [682, 0]
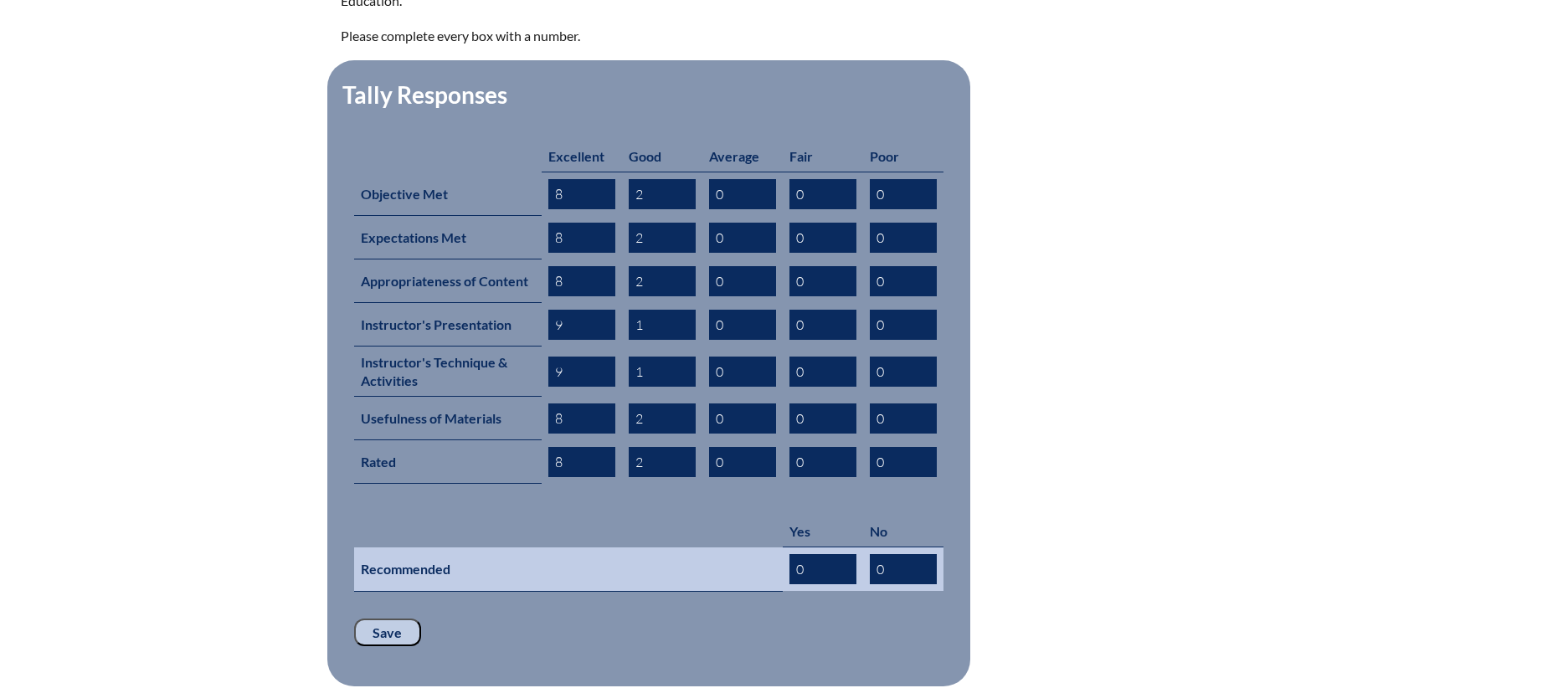
type input "2"
click at [812, 554] on input "0" at bounding box center [823, 568] width 67 height 30
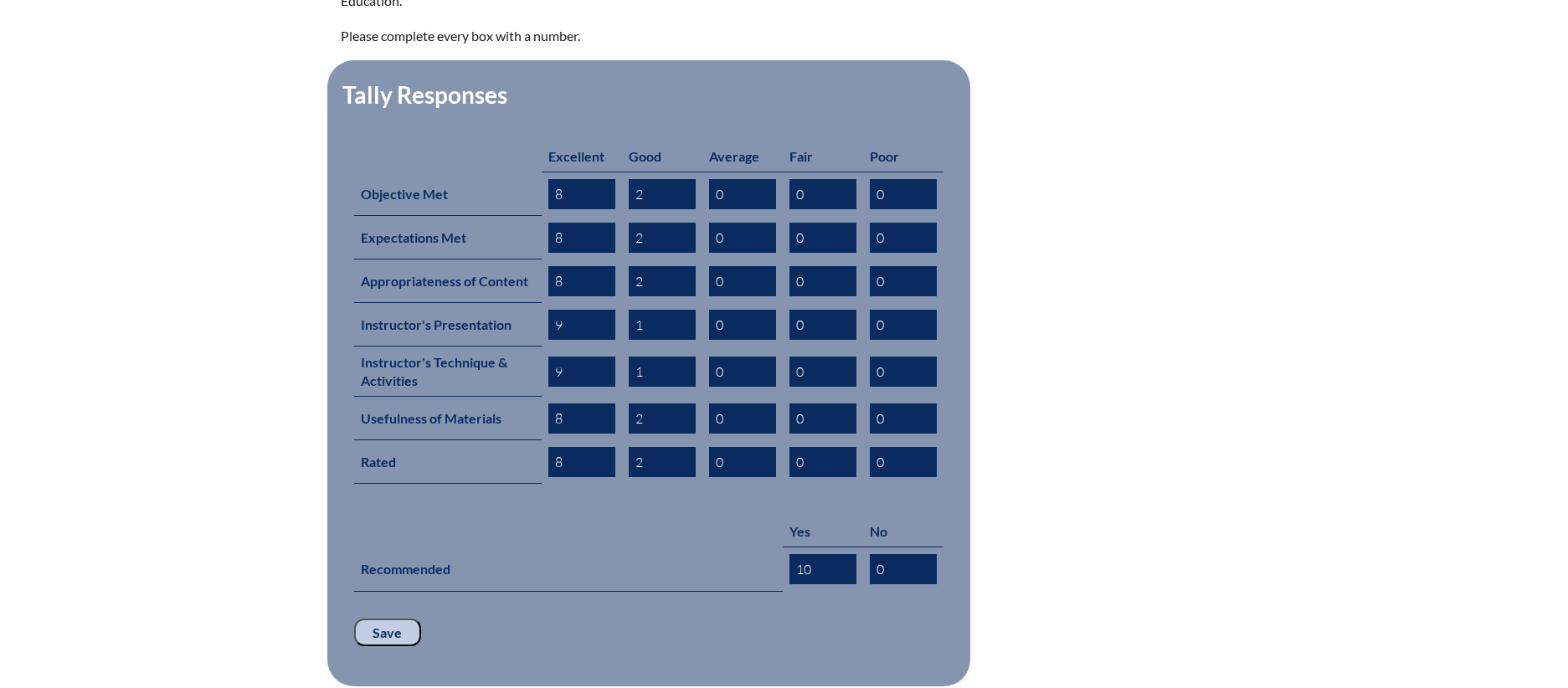
type input "10"
click at [369, 619] on input "Save" at bounding box center [387, 632] width 67 height 28
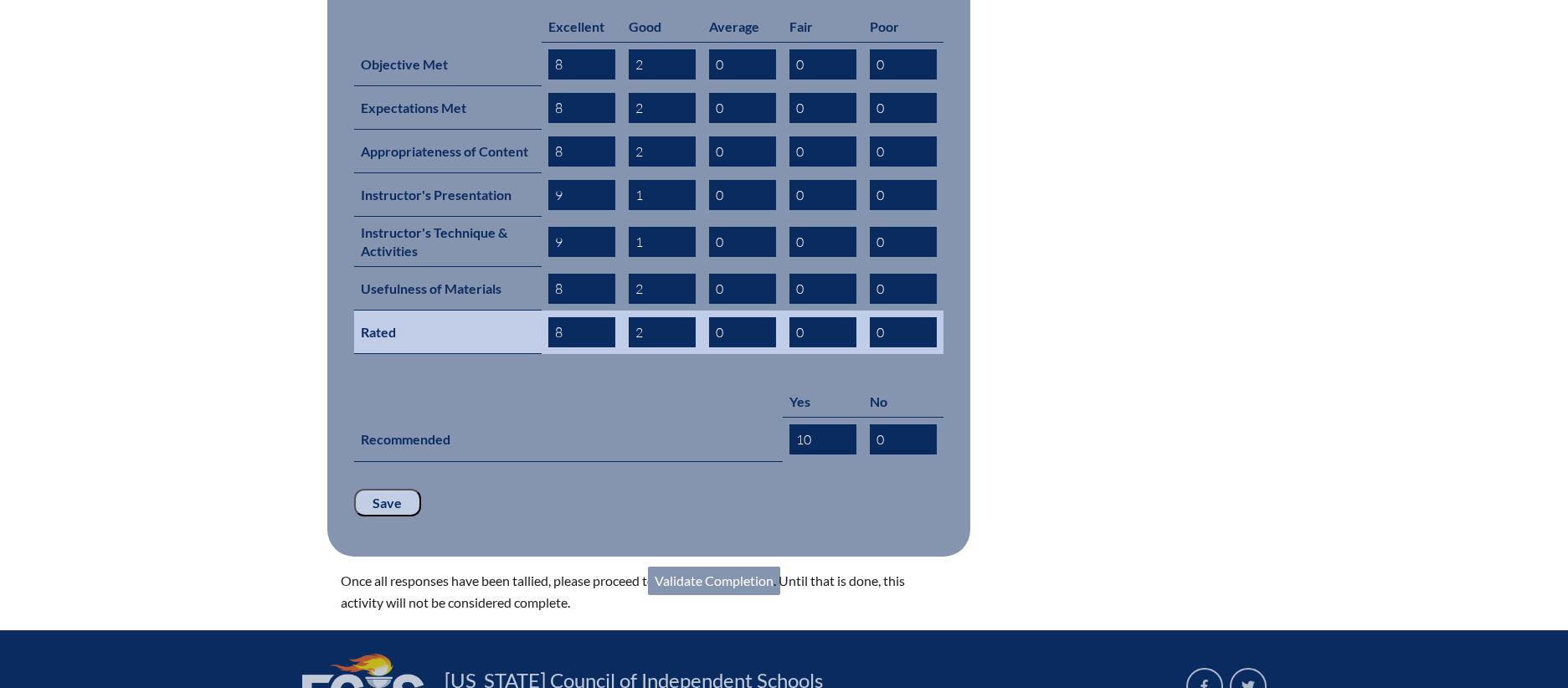
scroll to position [833, 0]
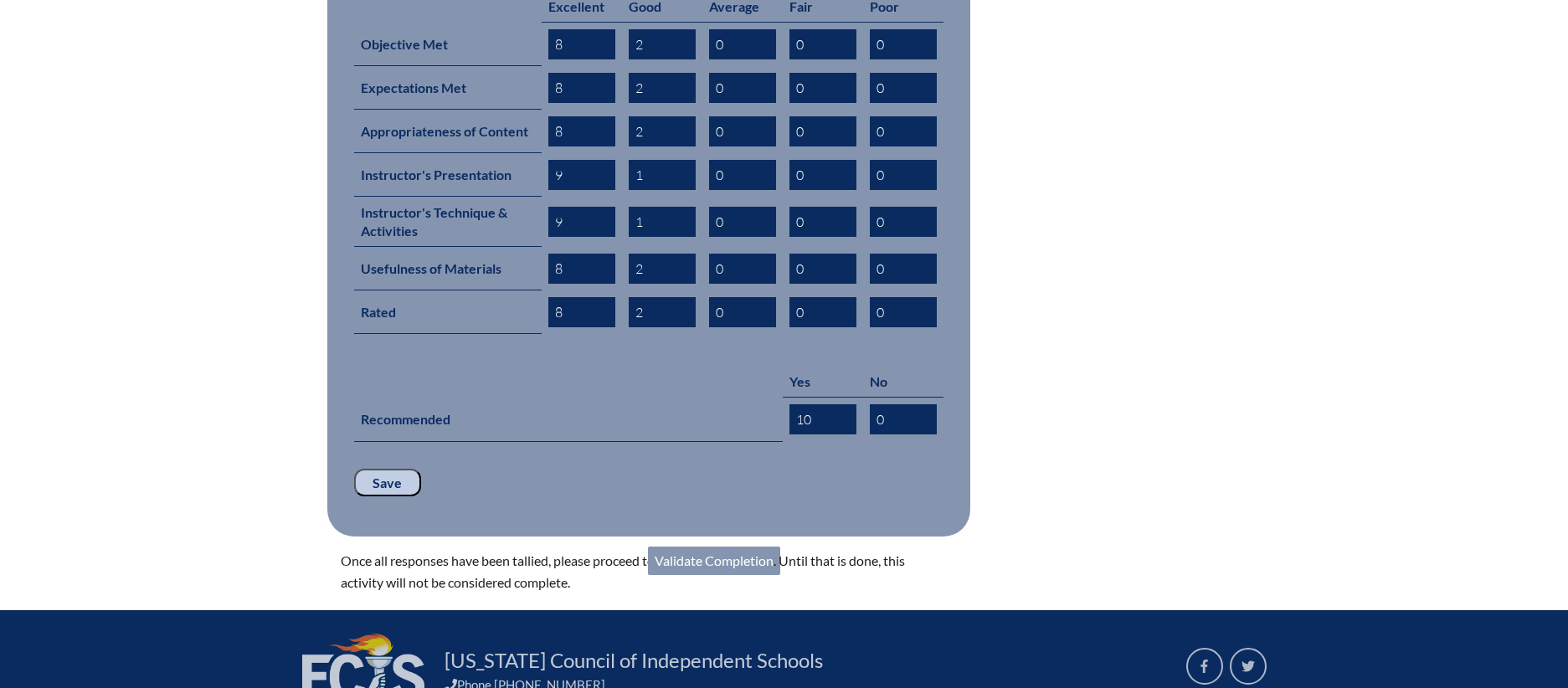
click at [720, 546] on link "Validate Completion" at bounding box center [714, 560] width 132 height 28
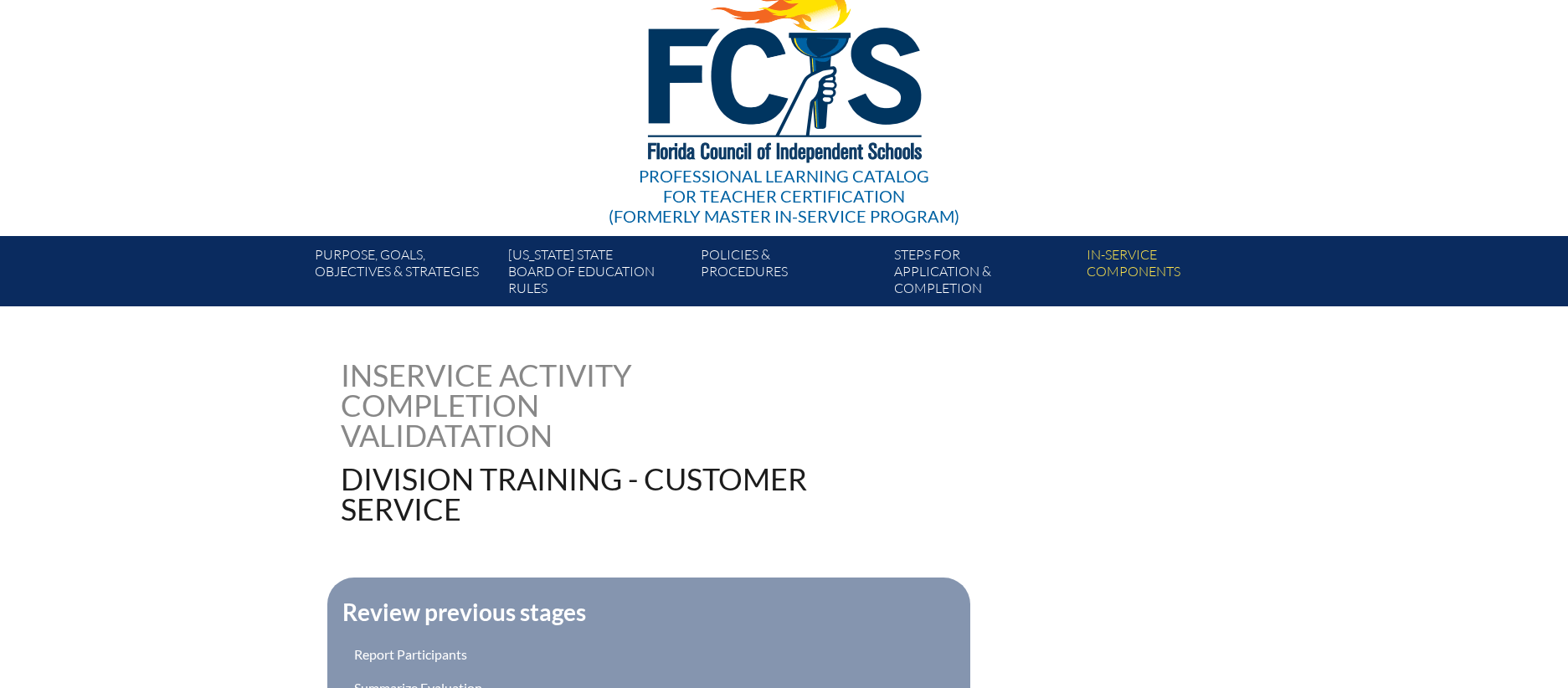
scroll to position [321, 0]
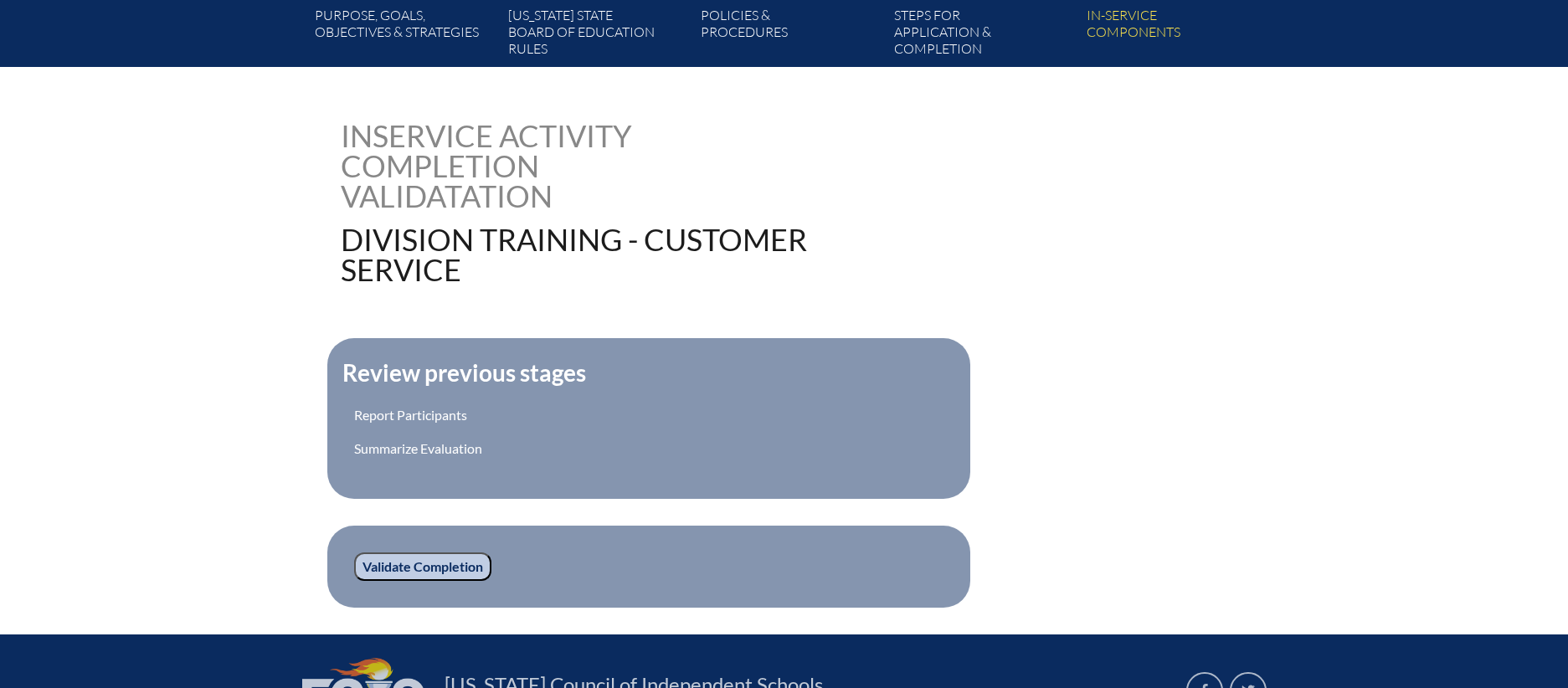
click at [445, 560] on input "Validate Completion" at bounding box center [423, 565] width 137 height 28
